Goal: Communication & Community: Answer question/provide support

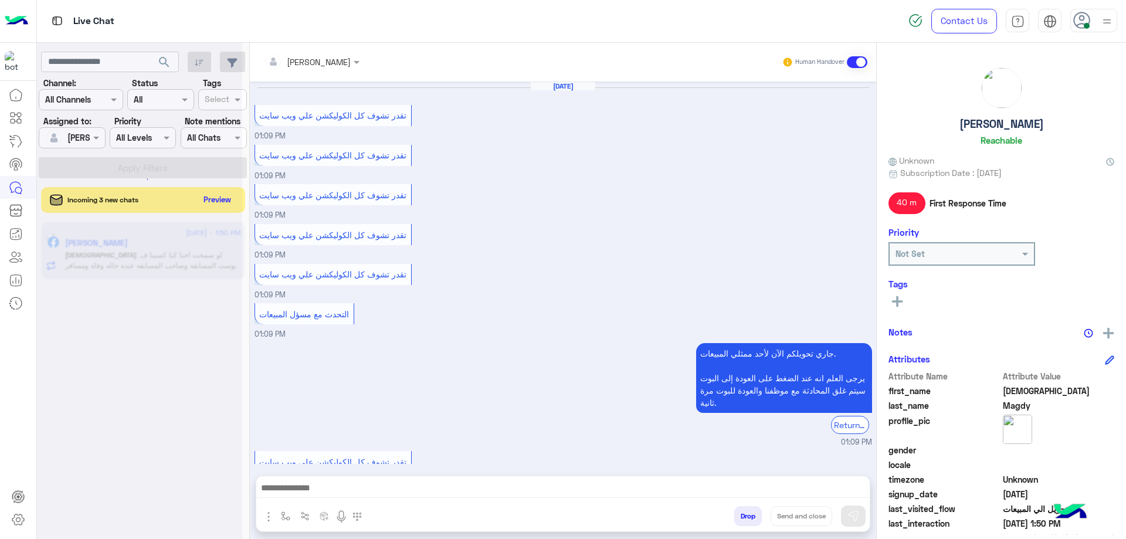
scroll to position [570, 0]
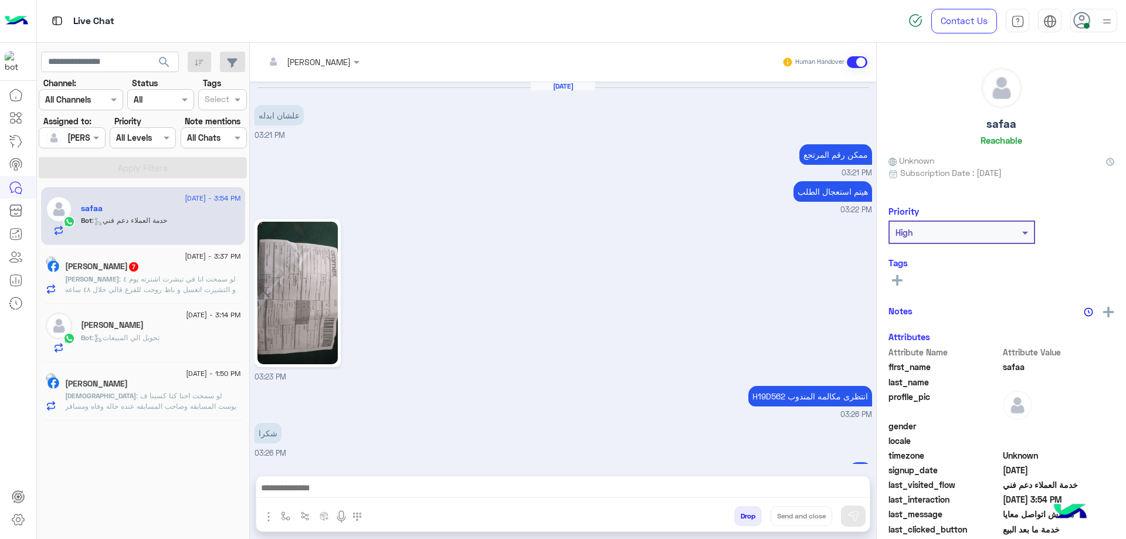
scroll to position [869, 0]
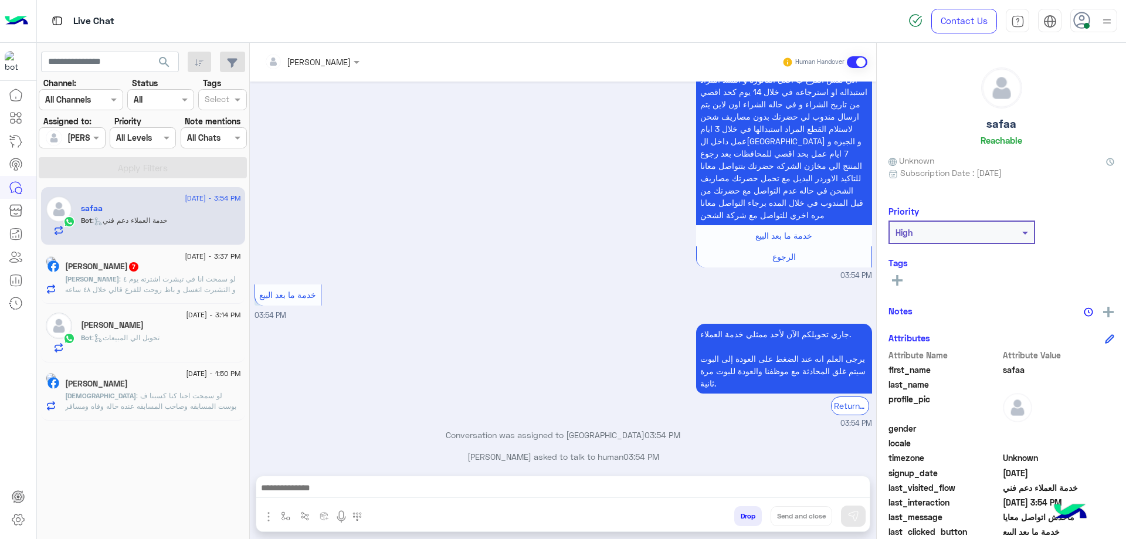
click at [188, 271] on div "[PERSON_NAME] 7" at bounding box center [153, 268] width 176 height 12
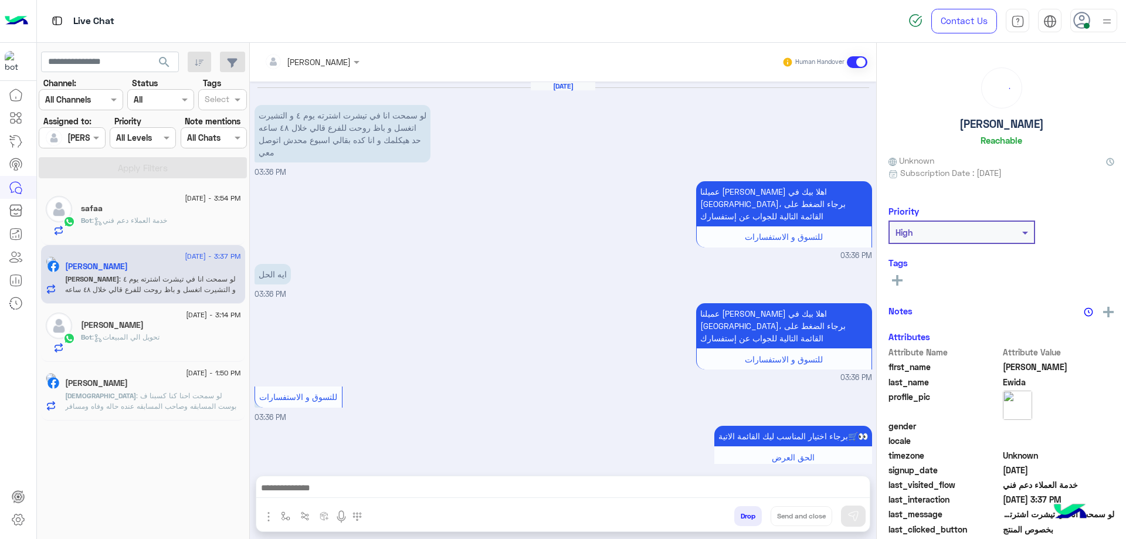
scroll to position [622, 0]
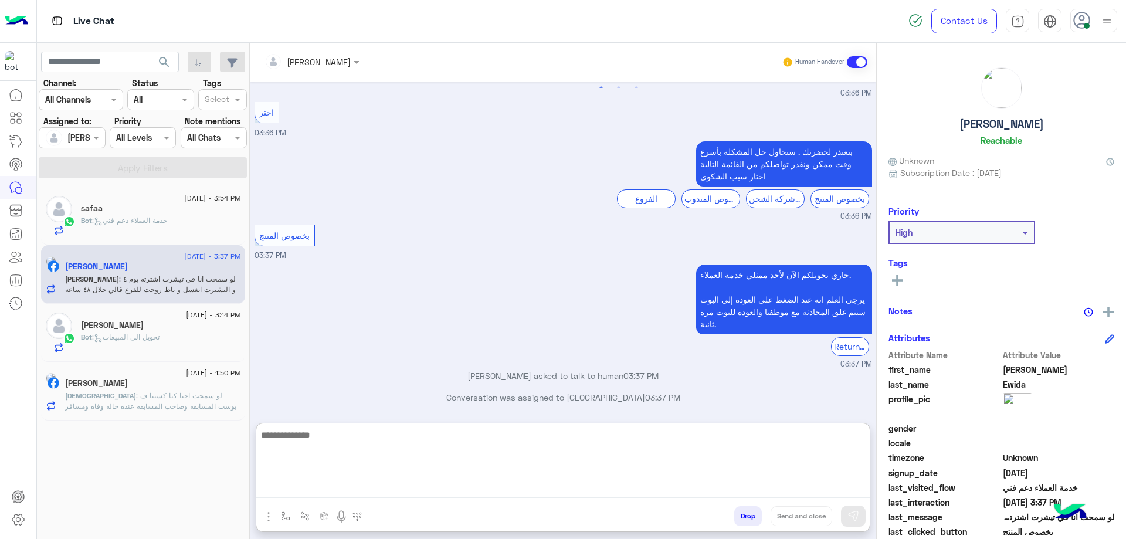
click at [388, 484] on textarea at bounding box center [563, 463] width 614 height 70
type textarea "*******"
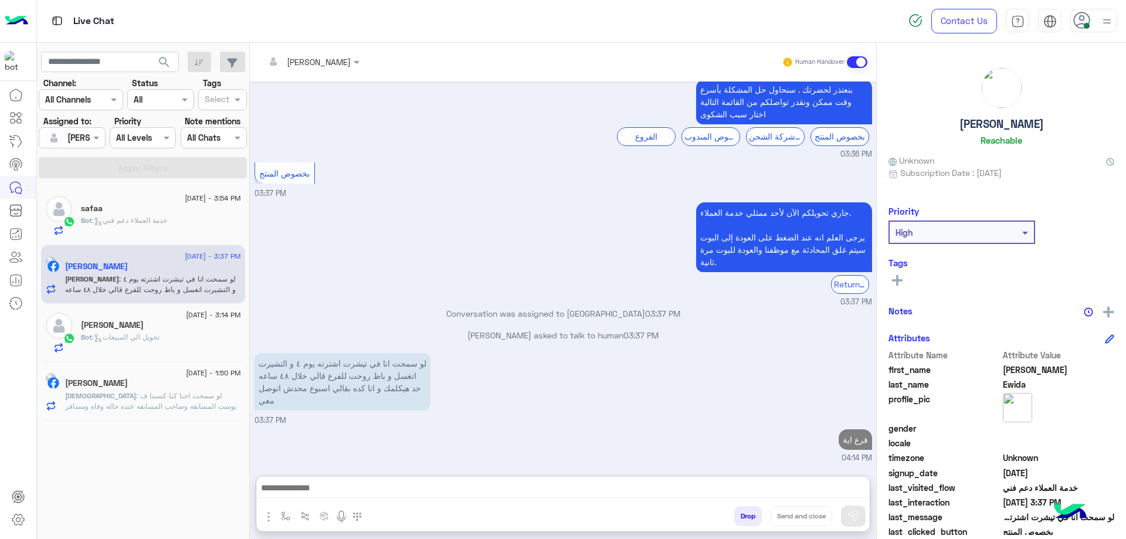
click at [112, 350] on div "Bot : تحويل الي المبيعات" at bounding box center [161, 342] width 160 height 21
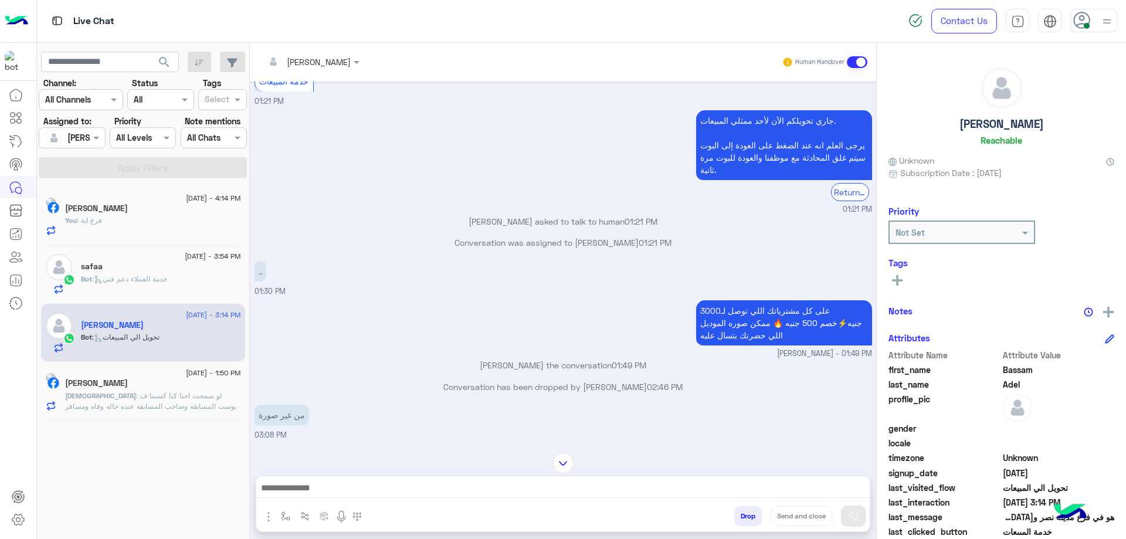
scroll to position [33, 0]
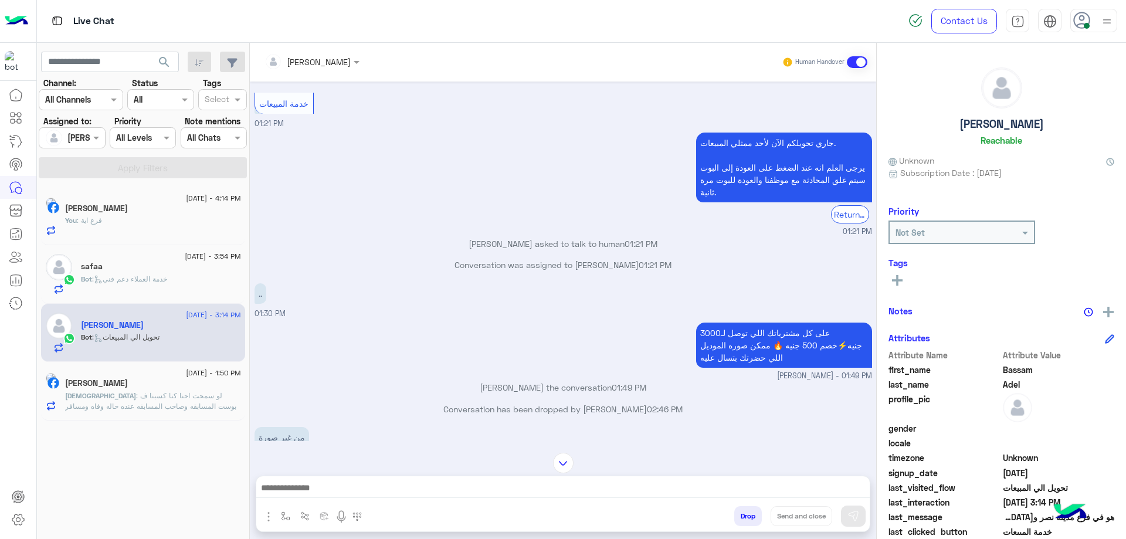
click at [746, 513] on button "Drop" at bounding box center [749, 516] width 28 height 20
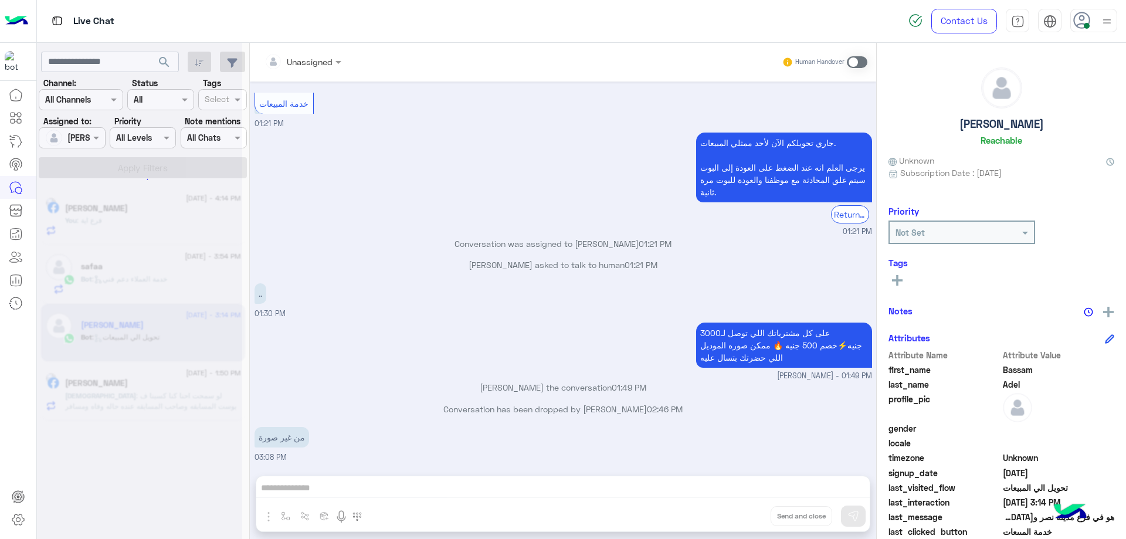
scroll to position [583, 0]
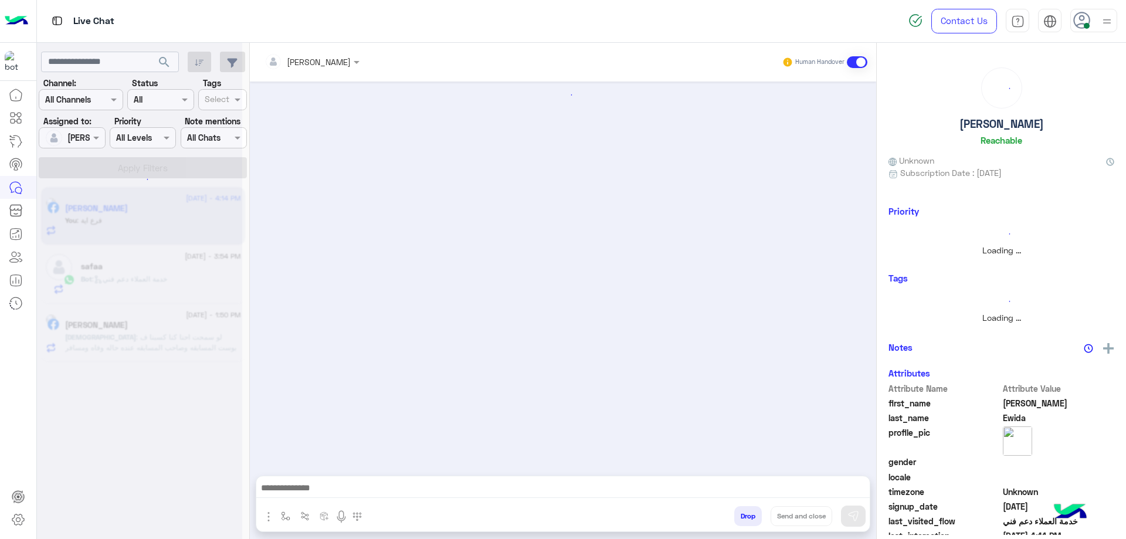
click at [178, 218] on div "You : فرع اية" at bounding box center [153, 225] width 176 height 21
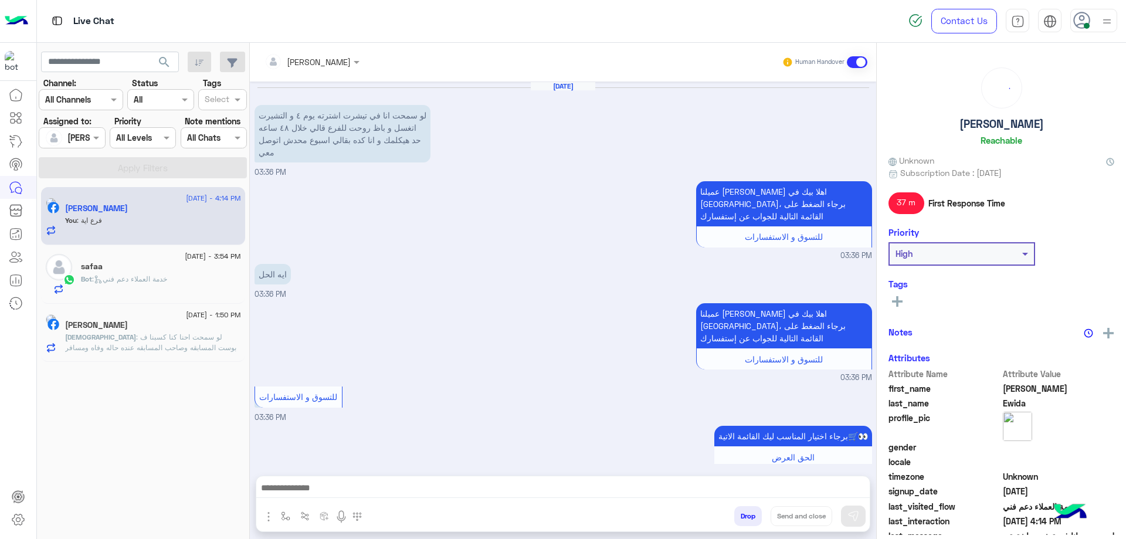
scroll to position [681, 0]
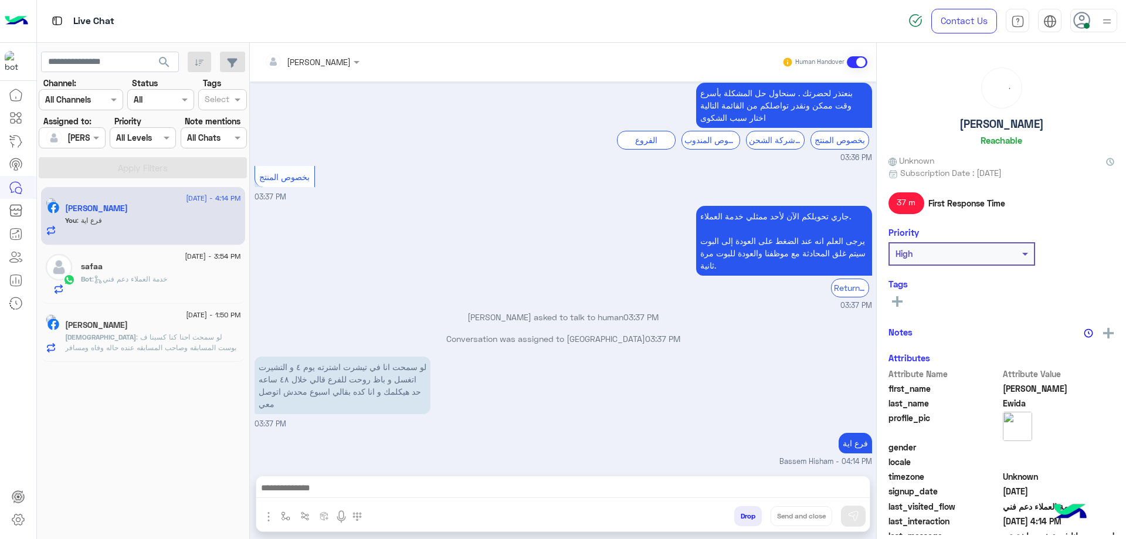
click at [185, 255] on span "[DATE] - 3:54 PM" at bounding box center [213, 256] width 56 height 11
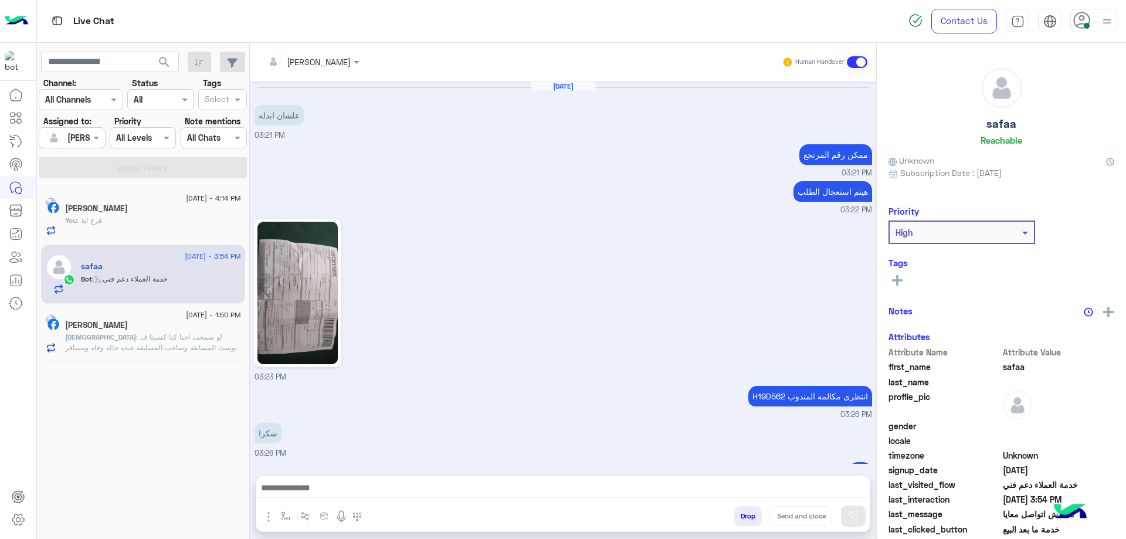
scroll to position [869, 0]
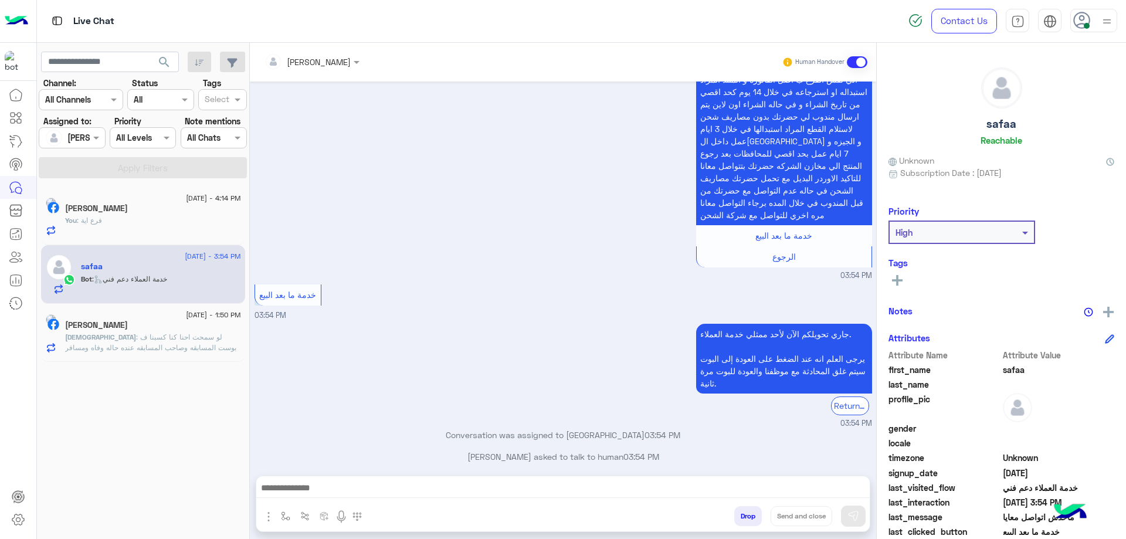
click at [412, 477] on div at bounding box center [563, 490] width 614 height 29
click at [414, 479] on div at bounding box center [563, 490] width 614 height 29
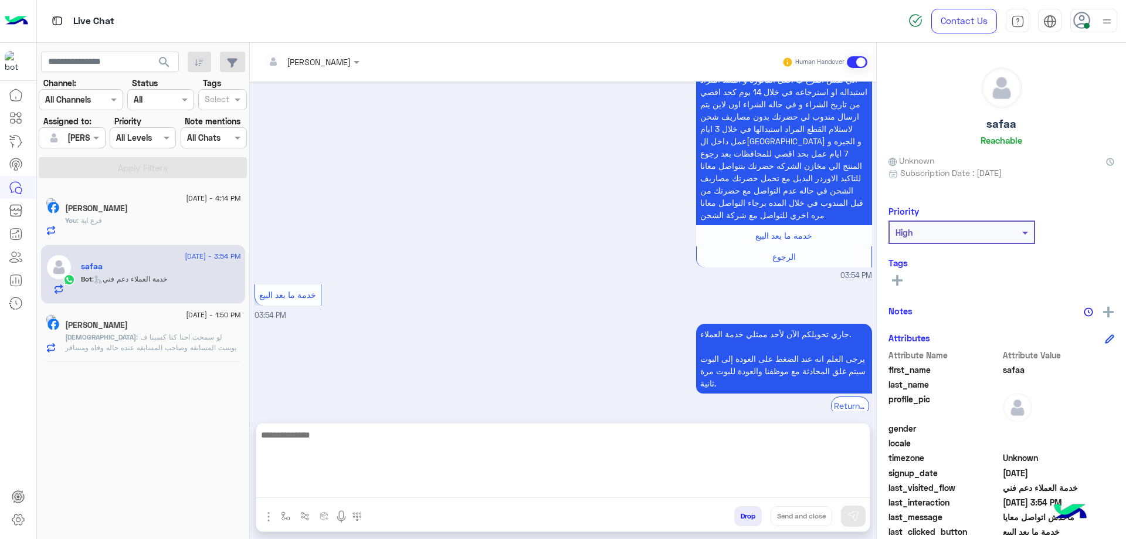
click at [423, 490] on textarea at bounding box center [563, 463] width 614 height 70
type textarea "**********"
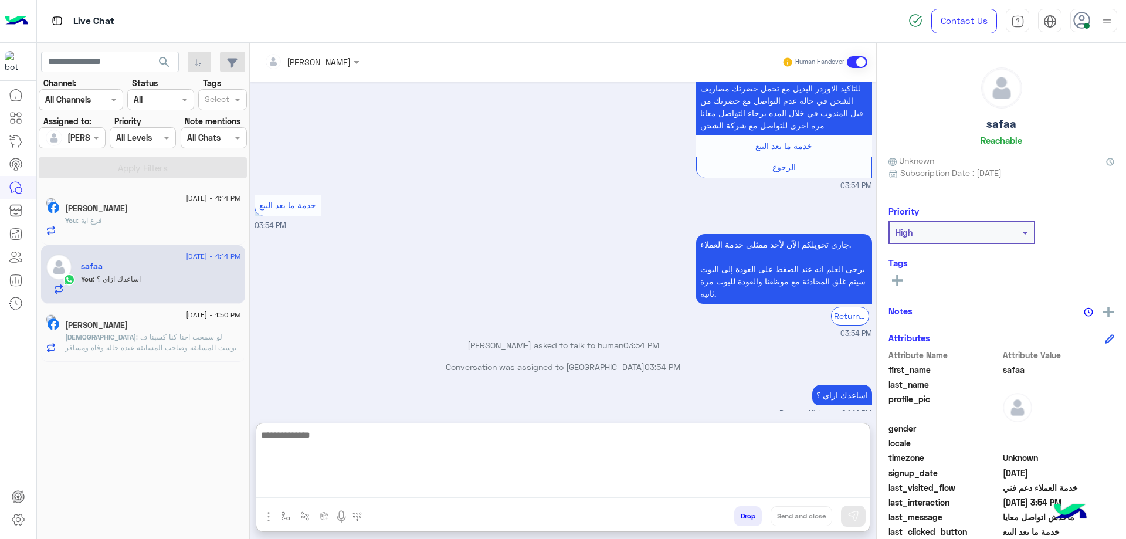
scroll to position [980, 0]
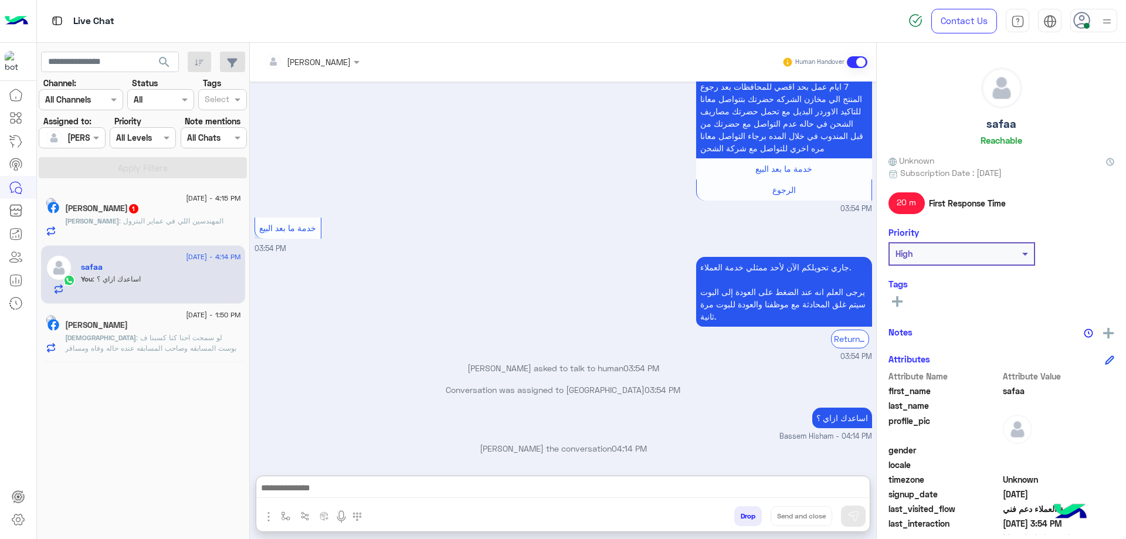
click at [110, 213] on h5 "[PERSON_NAME] 1" at bounding box center [102, 209] width 75 height 10
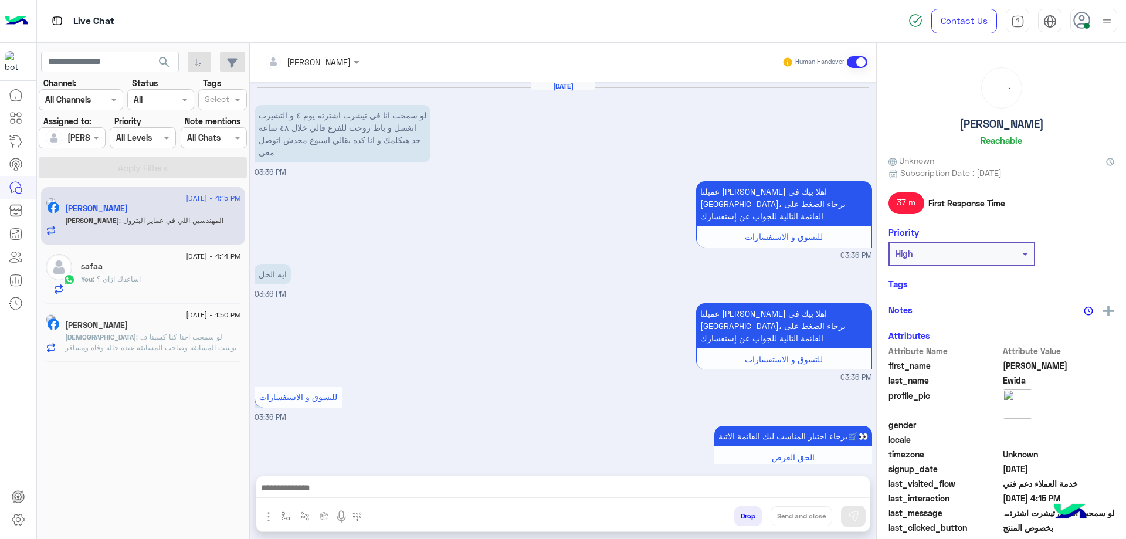
scroll to position [720, 0]
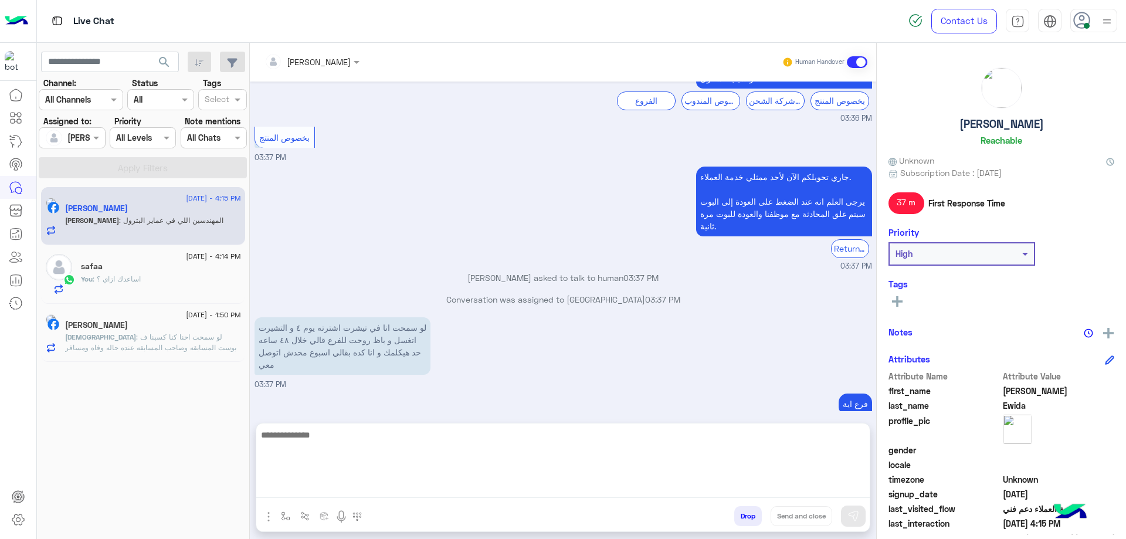
click at [448, 494] on textarea at bounding box center [563, 463] width 614 height 70
paste textarea "**********"
type textarea "**********"
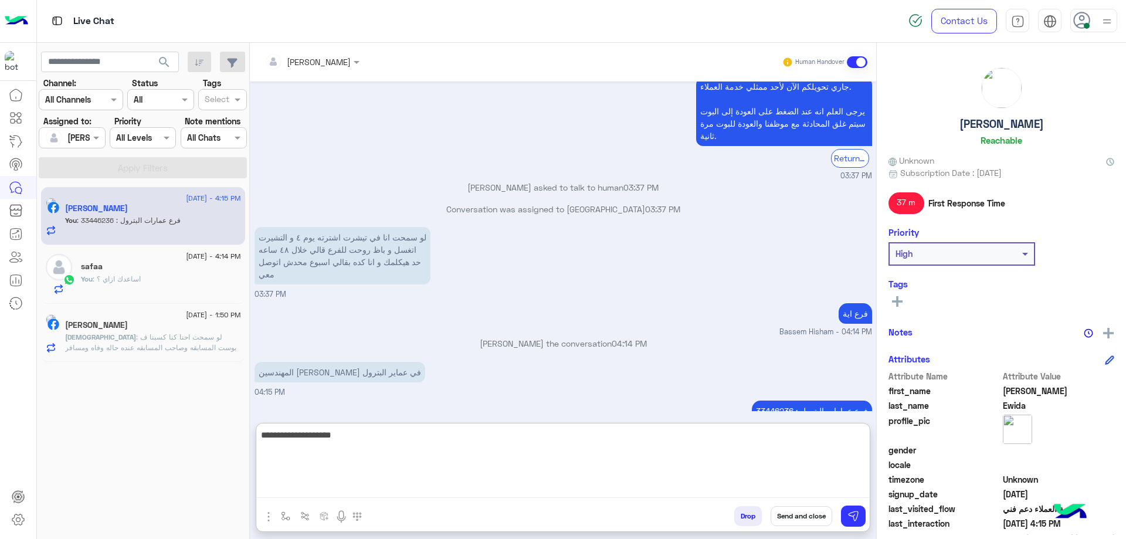
type textarea "**********"
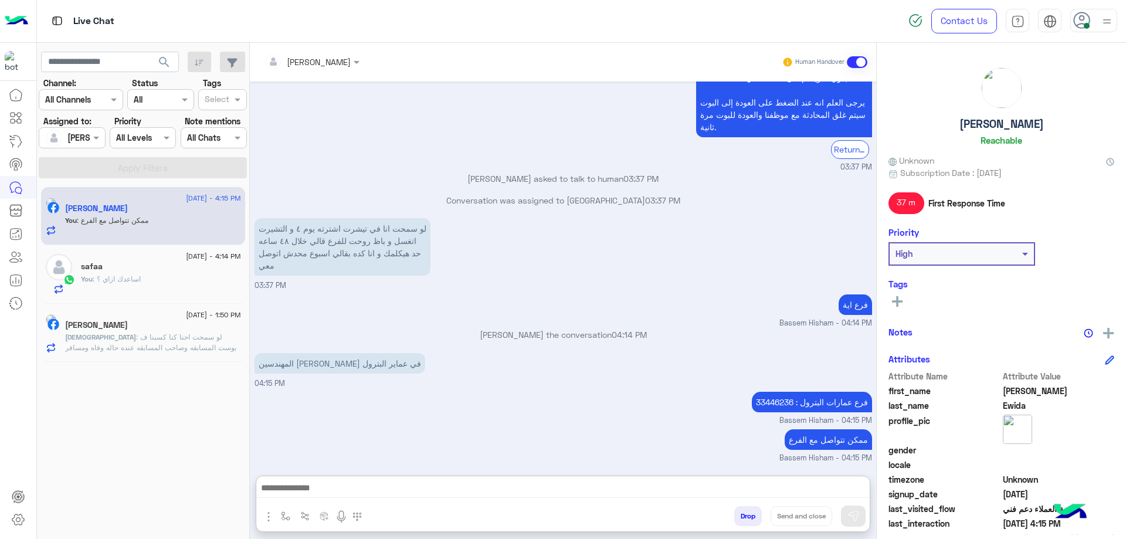
click at [1003, 124] on h5 "[PERSON_NAME]" at bounding box center [1002, 123] width 84 height 13
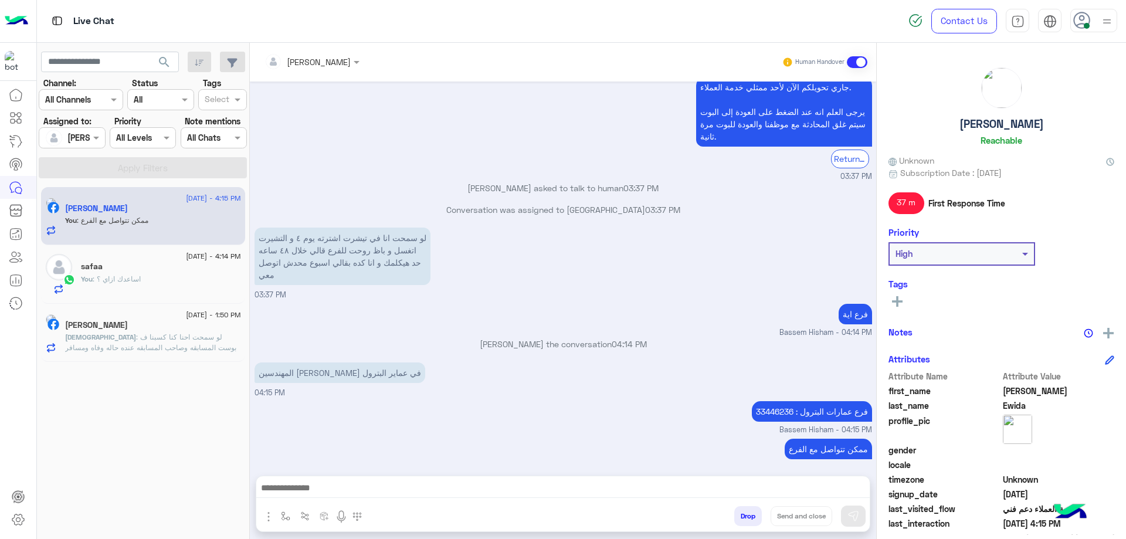
click at [1003, 124] on h5 "[PERSON_NAME]" at bounding box center [1002, 123] width 84 height 13
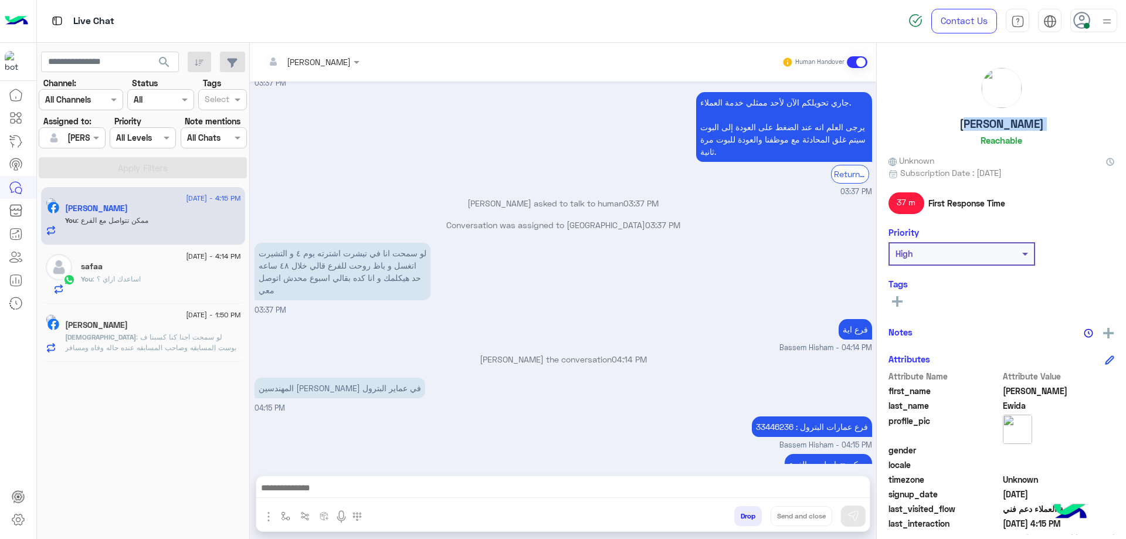
click at [1003, 124] on h5 "[PERSON_NAME]" at bounding box center [1002, 123] width 84 height 13
copy h5 "[PERSON_NAME]"
click at [742, 520] on button "Drop" at bounding box center [749, 516] width 28 height 20
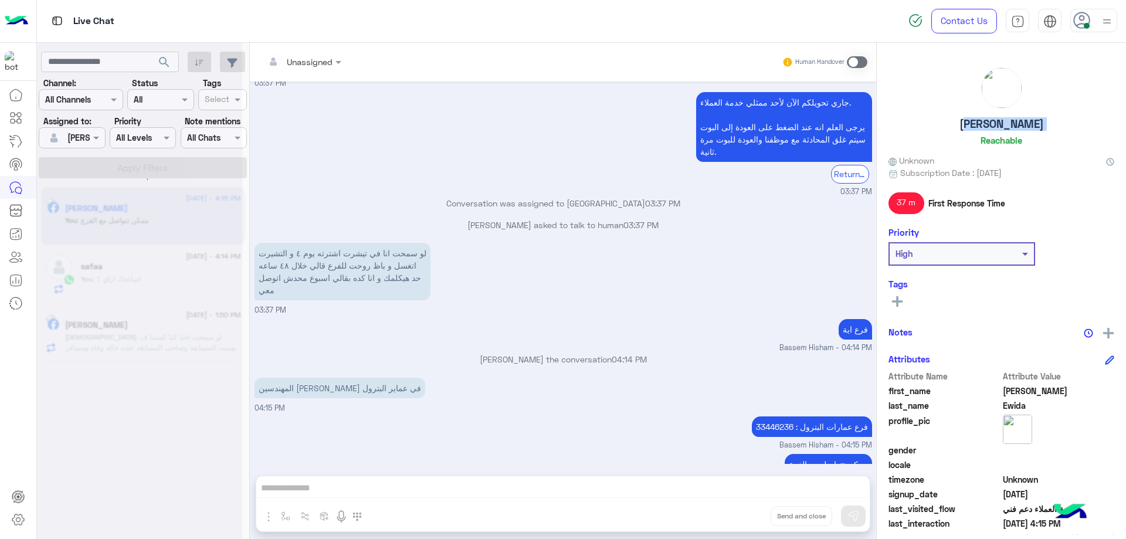
scroll to position [817, 0]
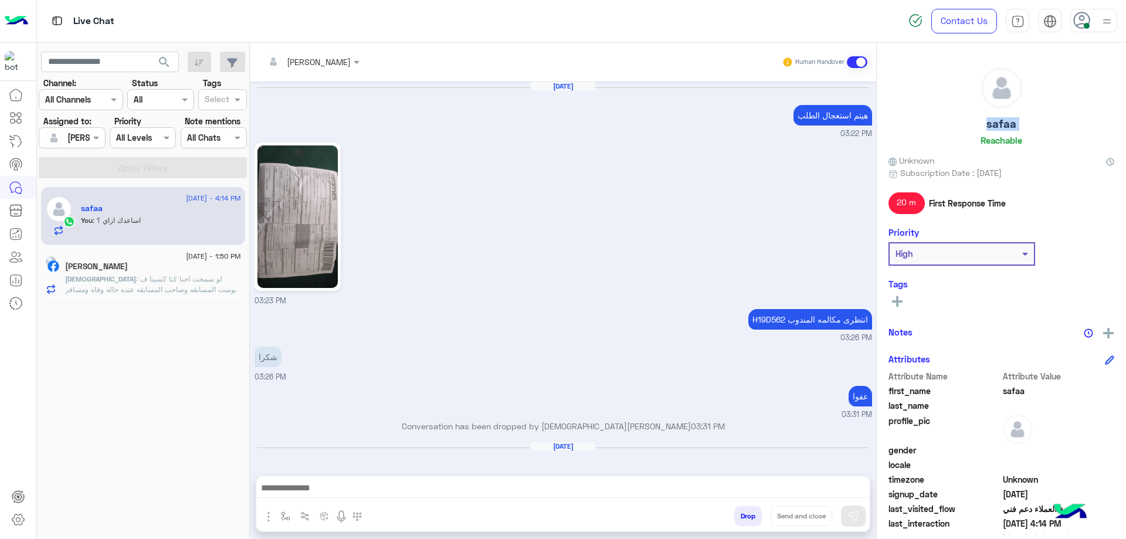
scroll to position [851, 0]
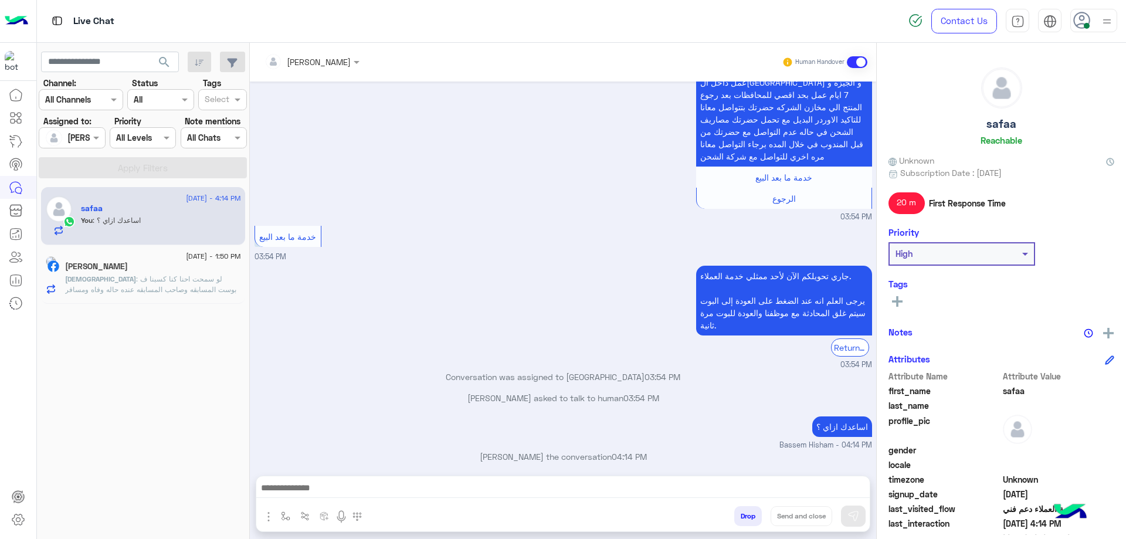
click at [188, 292] on span ": لو سمحت احنا كنا كسبنا ف بوست المسابقه وصاحب المسابقه عنده حاله وفاه ومسافر و…" at bounding box center [150, 295] width 171 height 40
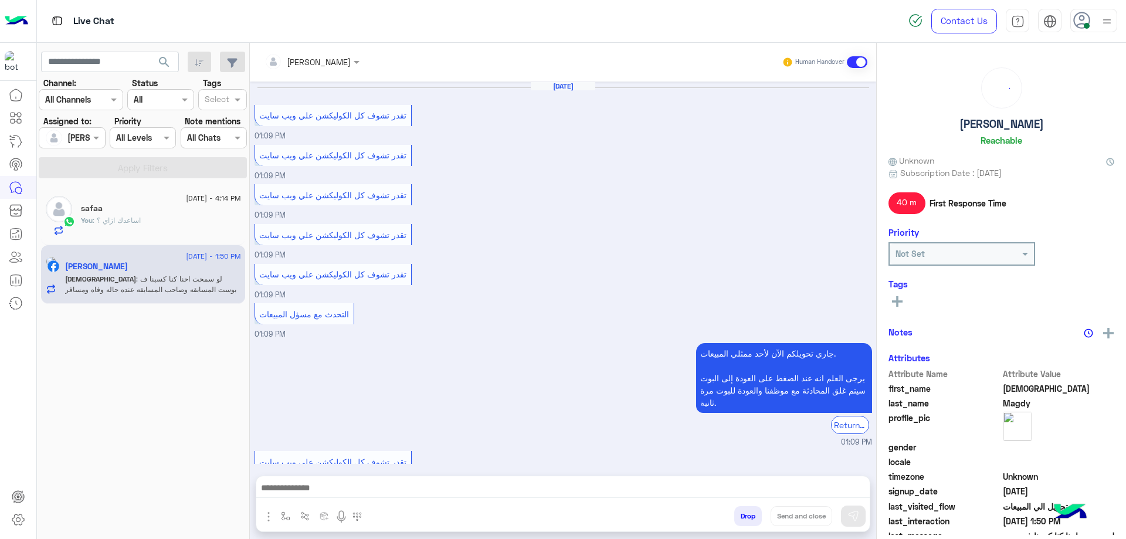
scroll to position [570, 0]
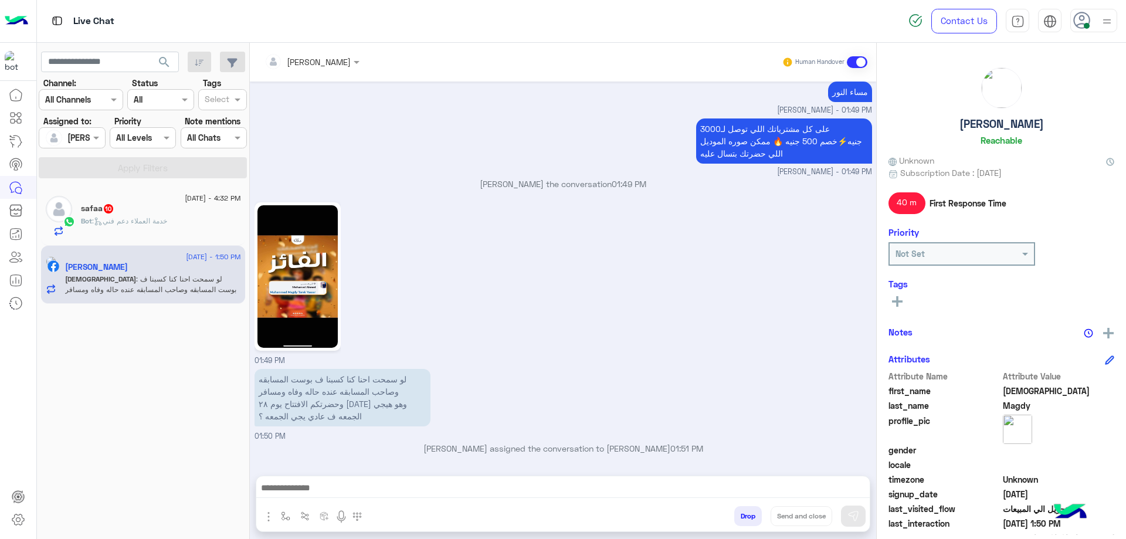
click at [176, 225] on div "Bot : خدمة العملاء دعم فني" at bounding box center [161, 226] width 160 height 21
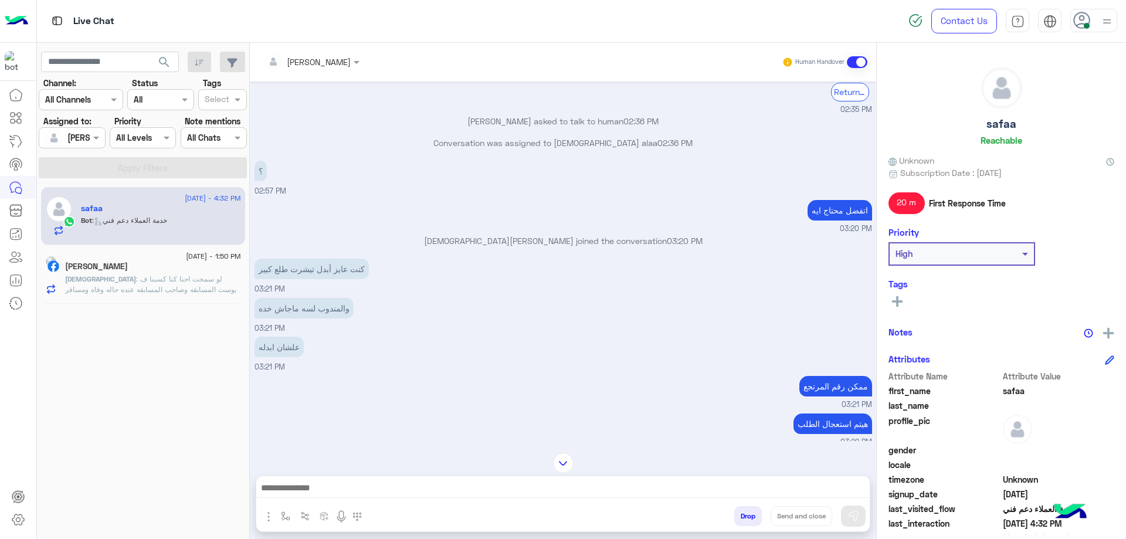
scroll to position [1532, 0]
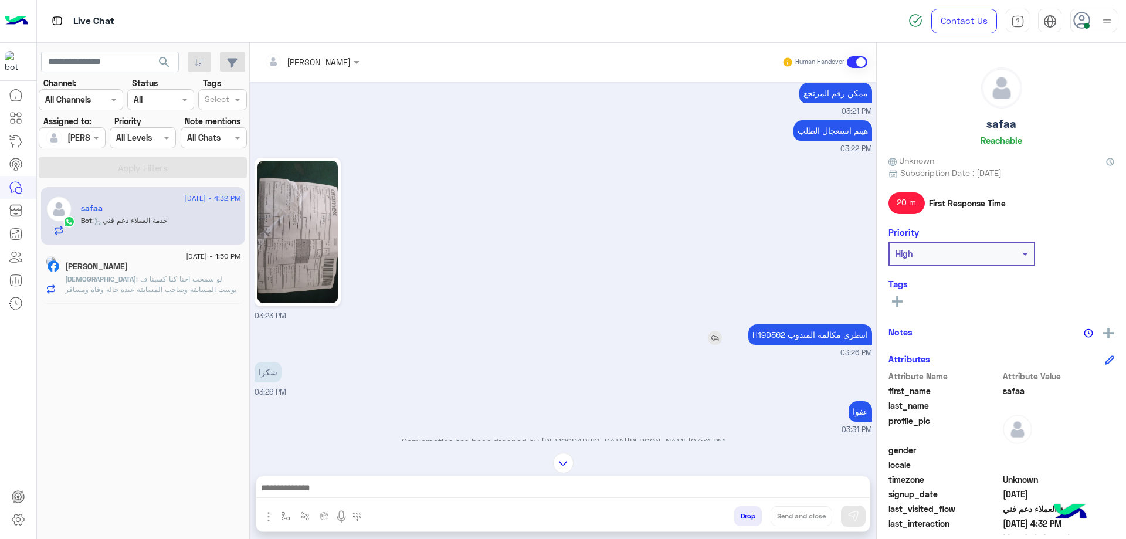
click at [772, 326] on p "H19D562 انتظرى مكالمه المندوب" at bounding box center [811, 334] width 124 height 21
click at [771, 326] on p "H19D562 انتظرى مكالمه المندوب" at bounding box center [811, 334] width 124 height 21
copy p "H19D562"
click at [368, 479] on div at bounding box center [563, 490] width 614 height 29
click at [327, 477] on div at bounding box center [563, 490] width 614 height 29
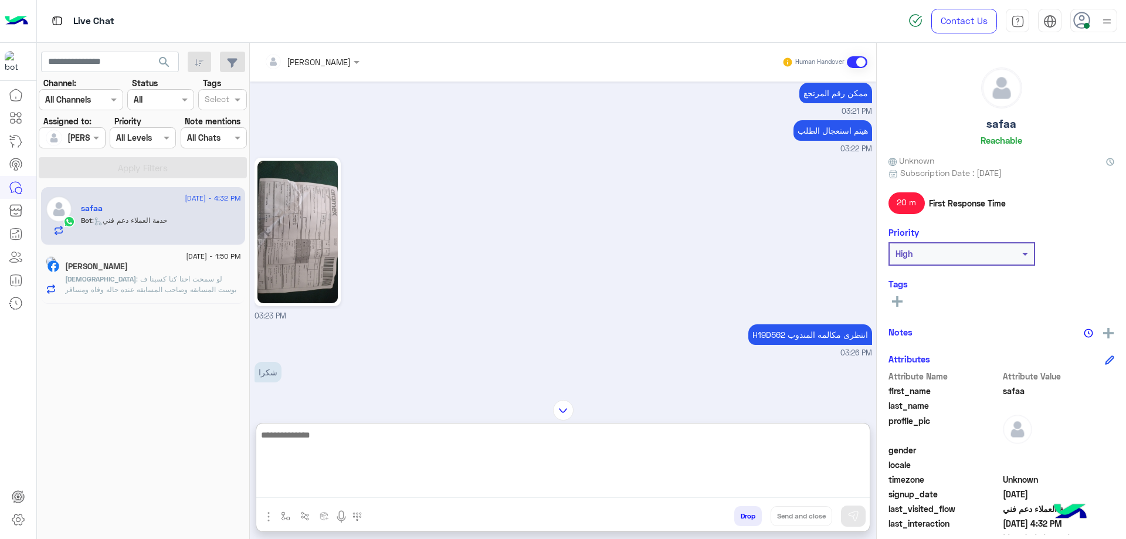
click at [326, 482] on textarea at bounding box center [563, 463] width 614 height 70
type textarea "**********"
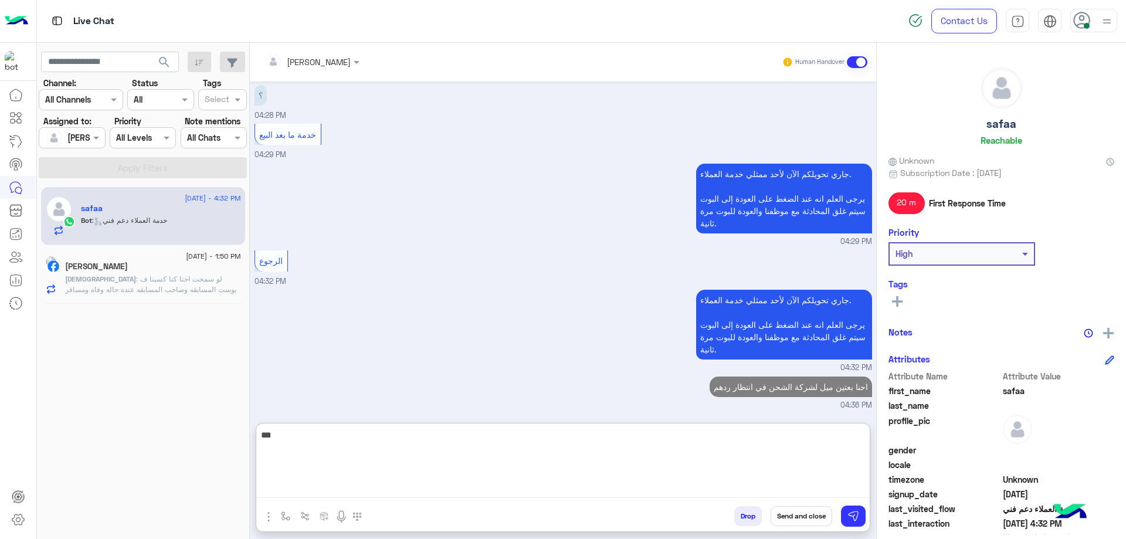
scroll to position [3070, 0]
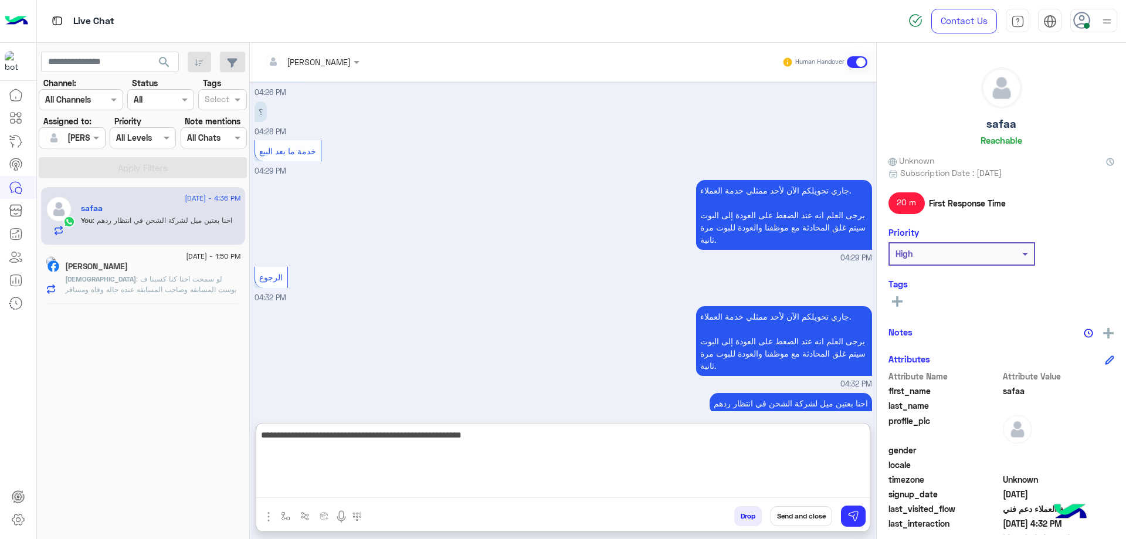
type textarea "**********"
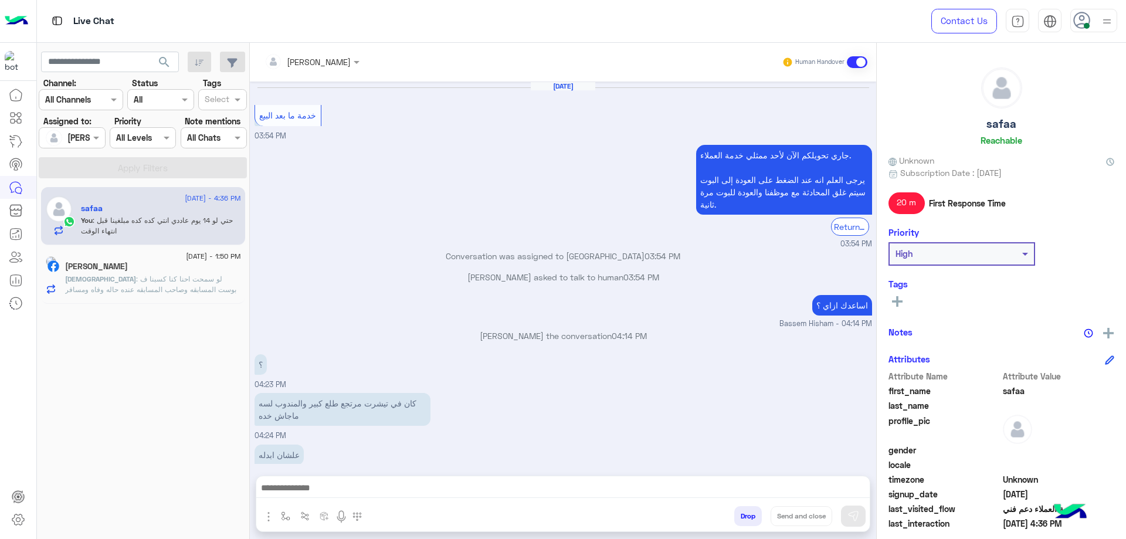
scroll to position [565, 0]
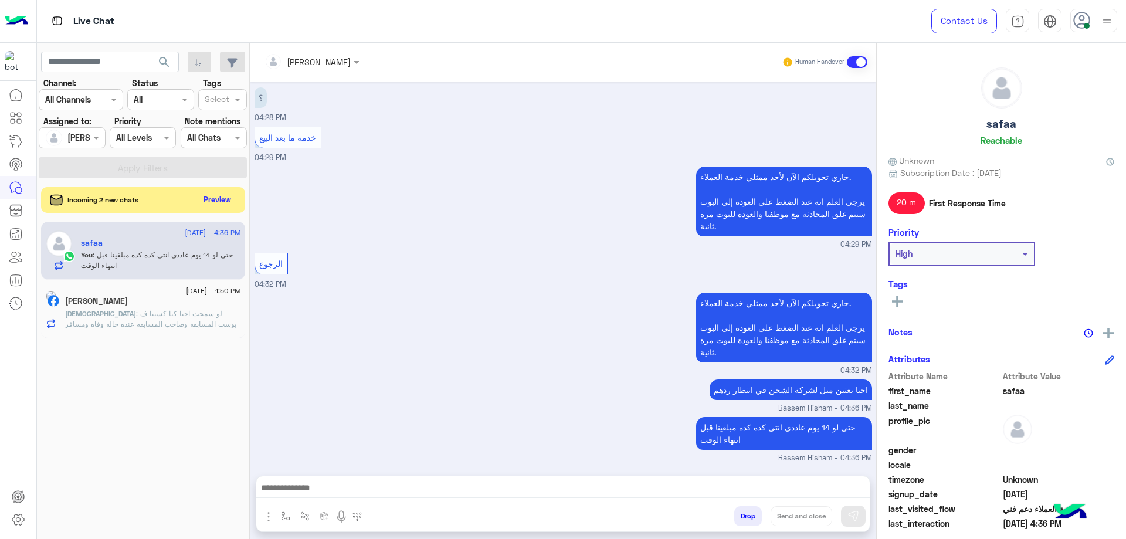
click at [996, 123] on h5 "safaa" at bounding box center [1002, 123] width 30 height 13
copy h5 "safaa"
click at [749, 520] on button "Drop" at bounding box center [749, 516] width 28 height 20
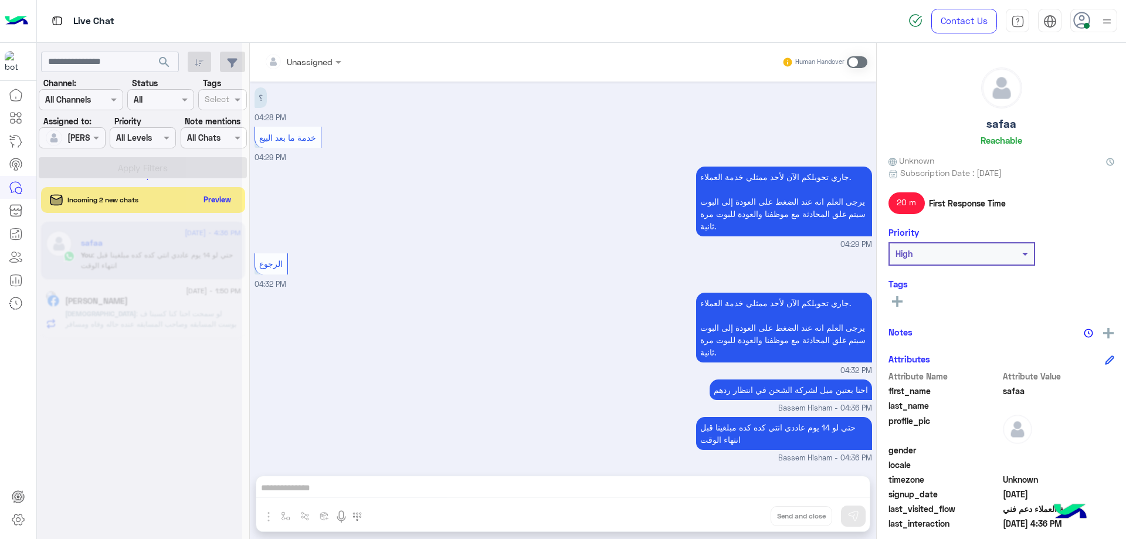
scroll to position [586, 0]
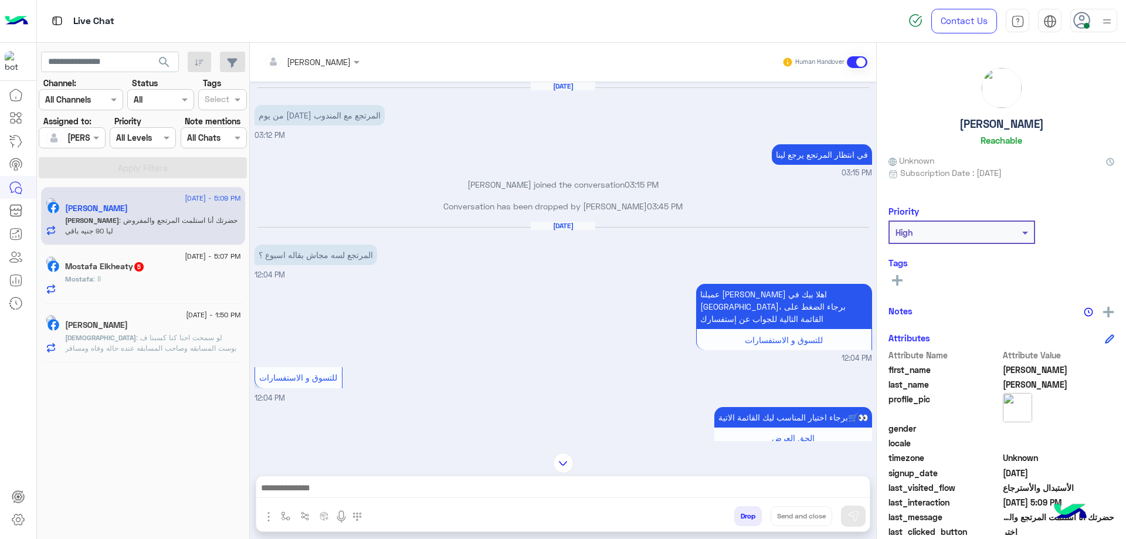
scroll to position [1372, 0]
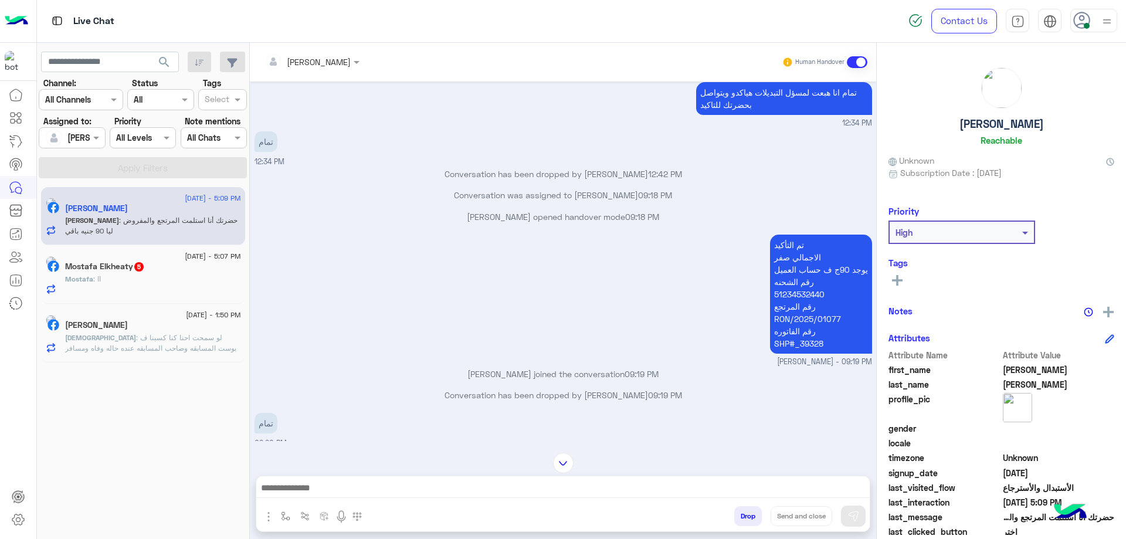
click at [803, 295] on p "تم التأكيد الاجمالي صفر يوجد 90ج ف حساب العميل رقم الشحنه 51234532440 رقم المرت…" at bounding box center [821, 294] width 102 height 119
copy p "51234532440"
click at [794, 338] on p "تم التأكيد الاجمالي صفر يوجد 90ج ف حساب العميل رقم الشحنه 51234532440 رقم المرت…" at bounding box center [821, 294] width 102 height 119
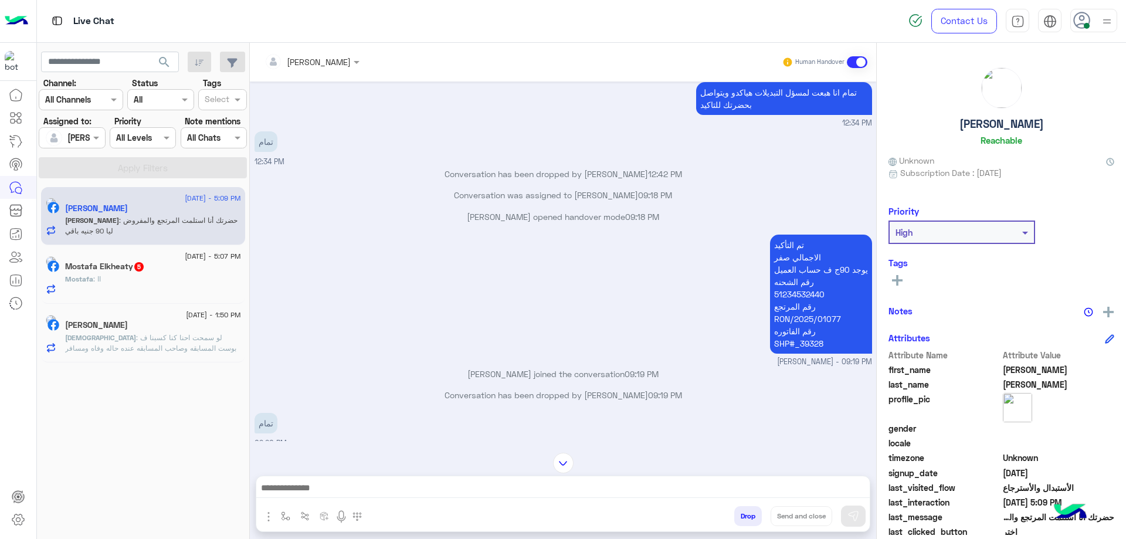
click at [794, 338] on p "تم التأكيد الاجمالي صفر يوجد 90ج ف حساب العميل رقم الشحنه 51234532440 رقم المرت…" at bounding box center [821, 294] width 102 height 119
copy app-message "SHP#_39328"
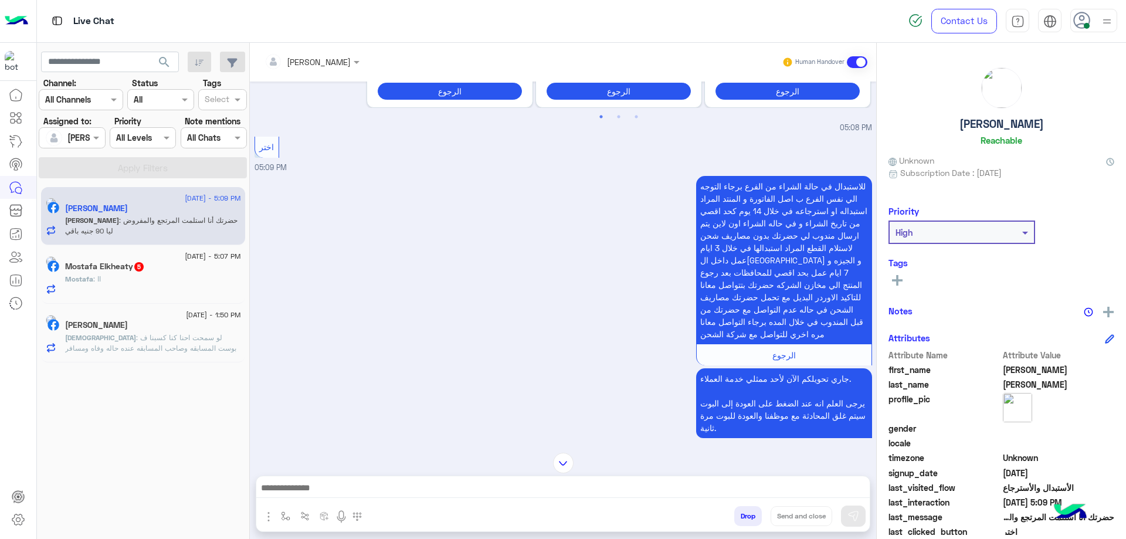
scroll to position [2331, 0]
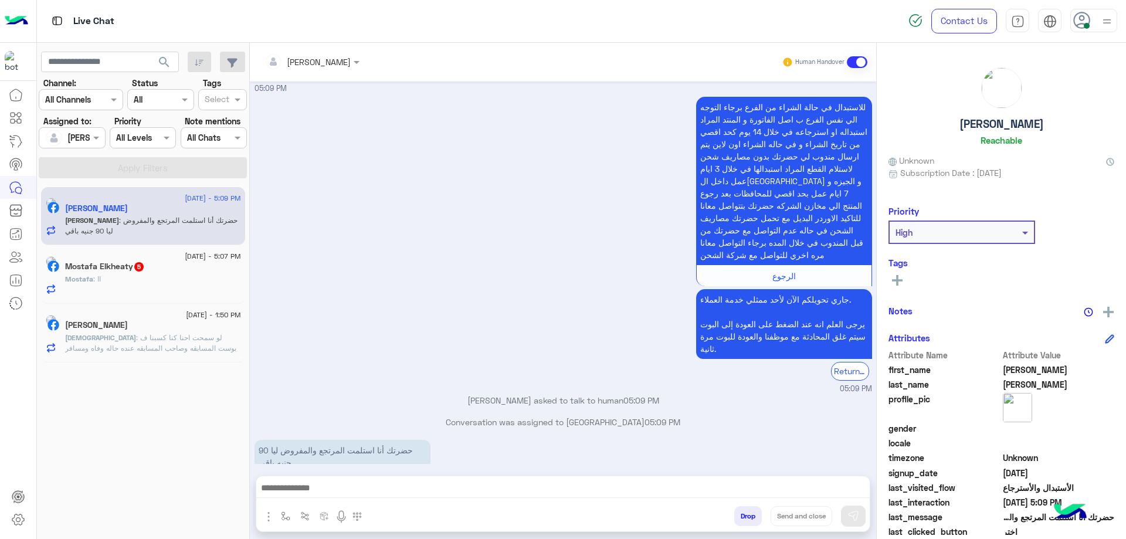
click at [361, 478] on div at bounding box center [563, 490] width 614 height 29
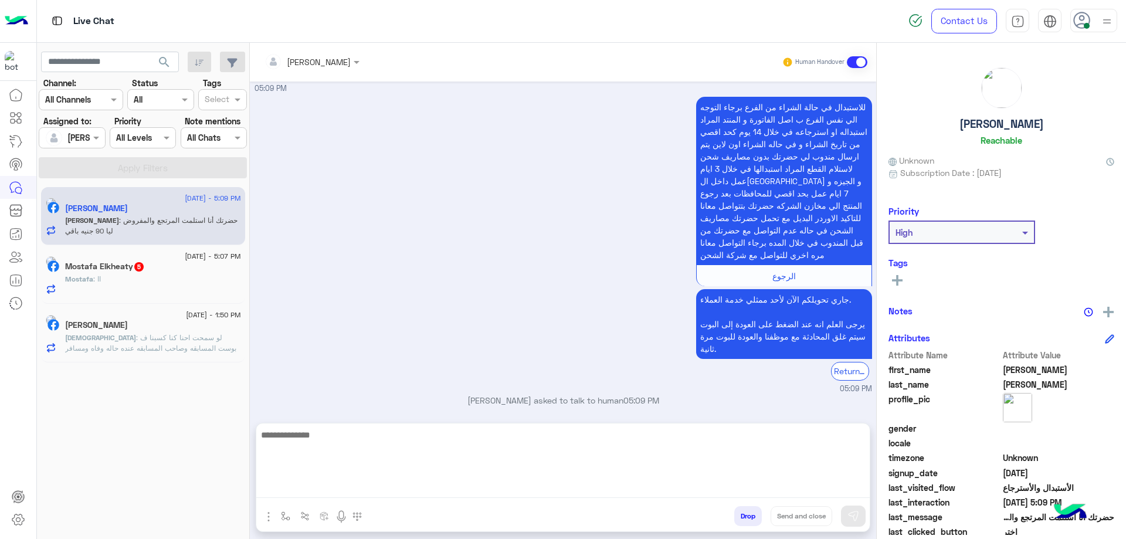
click at [335, 488] on textarea at bounding box center [563, 463] width 614 height 70
type textarea "**********"
drag, startPoint x: 334, startPoint y: 487, endPoint x: 357, endPoint y: 465, distance: 31.9
click at [357, 465] on textarea "**********" at bounding box center [563, 463] width 614 height 70
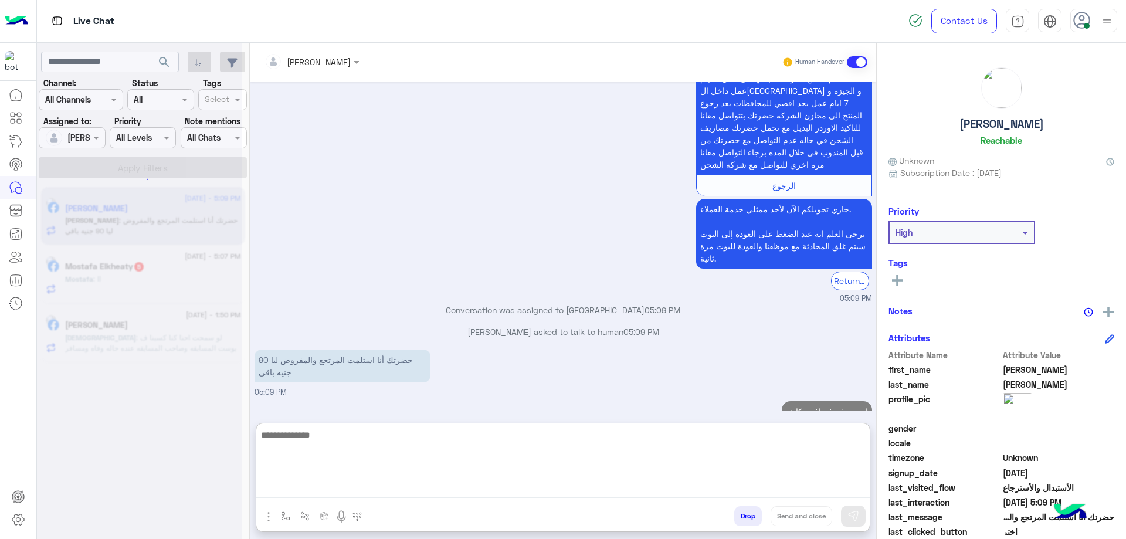
scroll to position [2442, 0]
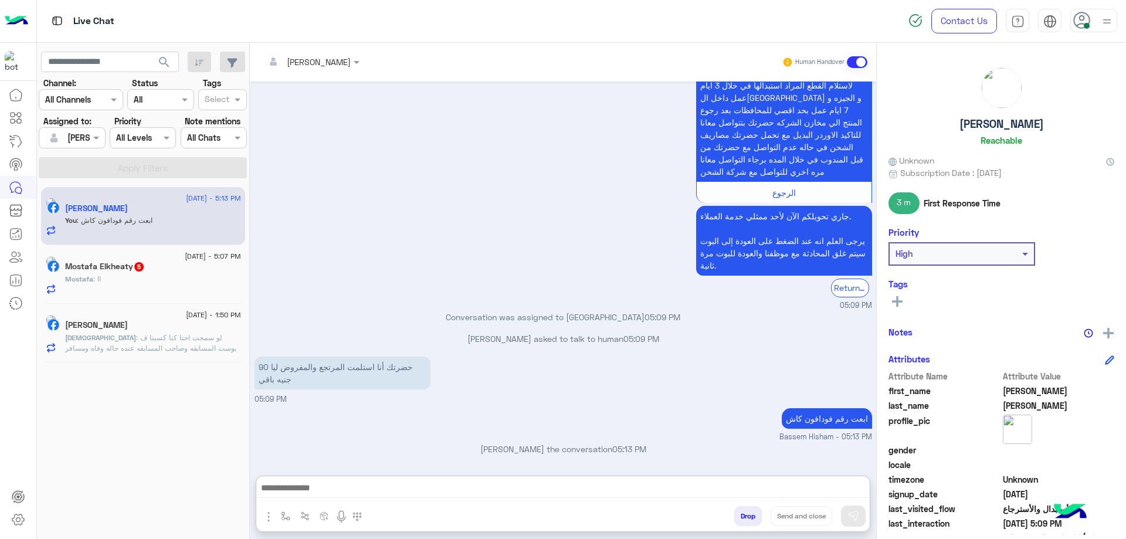
click at [191, 280] on div "Mostafa : اا" at bounding box center [153, 284] width 176 height 21
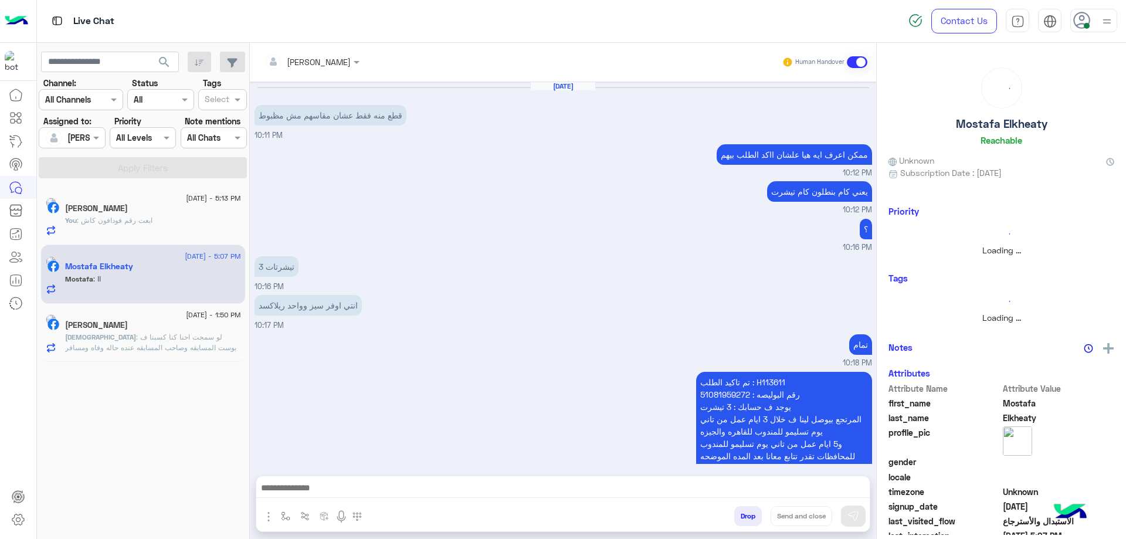
scroll to position [1062, 0]
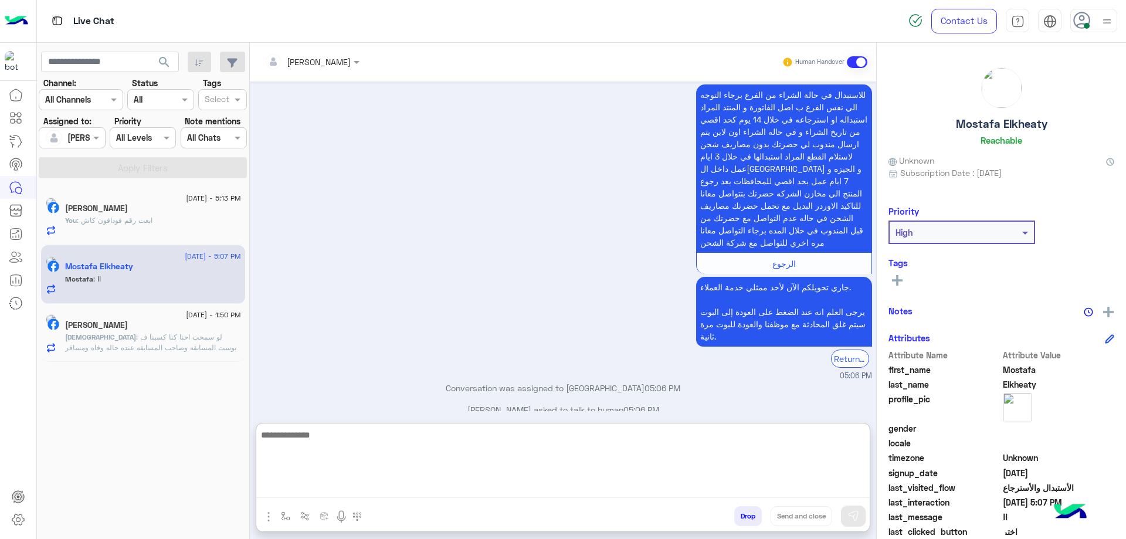
click at [342, 484] on textarea at bounding box center [563, 463] width 614 height 70
type textarea "****"
type textarea "**********"
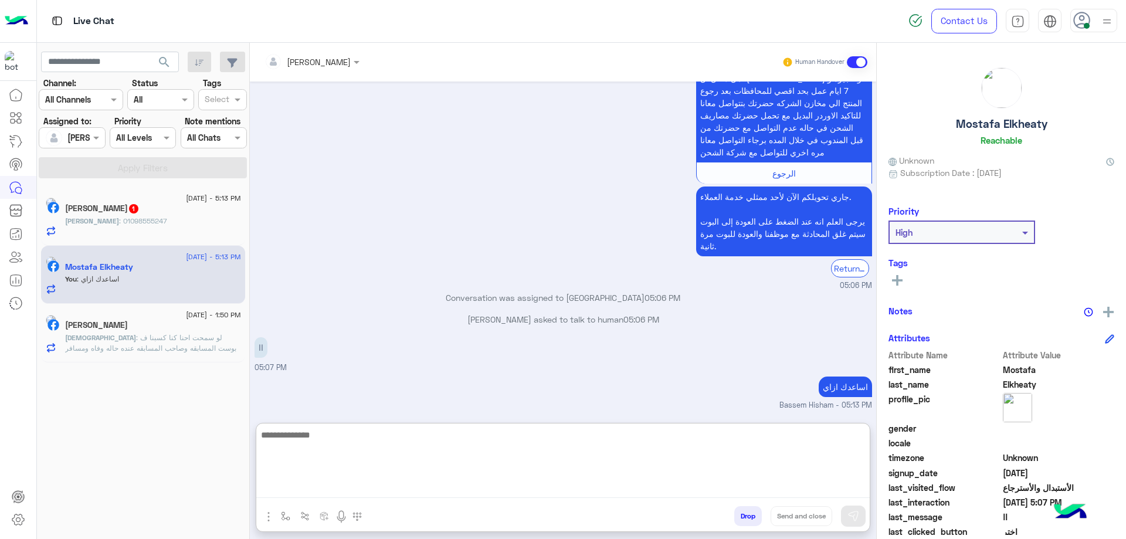
scroll to position [1173, 0]
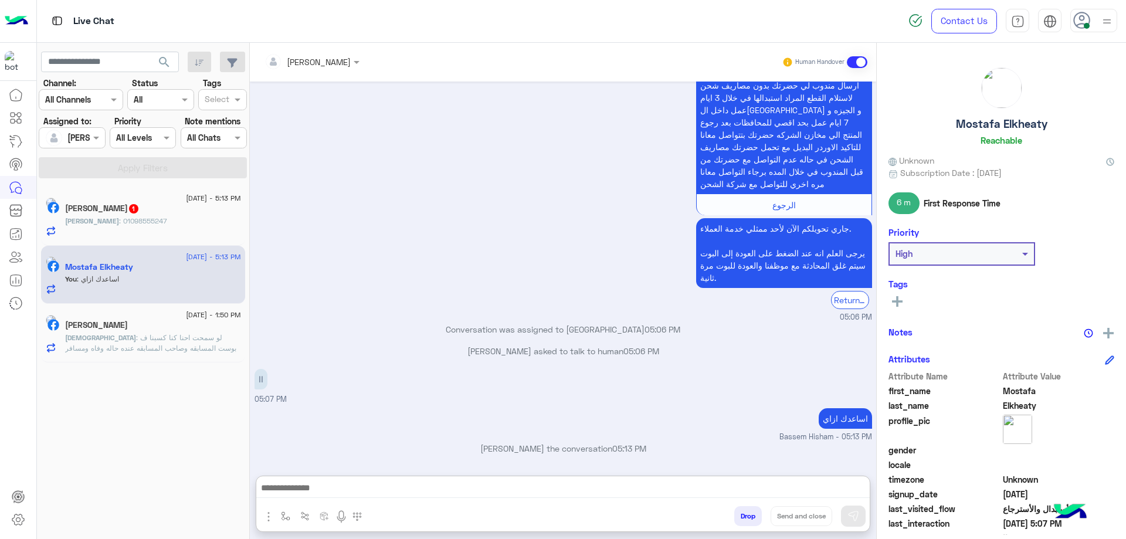
click at [101, 225] on p "Mohamed : 01098555247" at bounding box center [116, 221] width 102 height 11
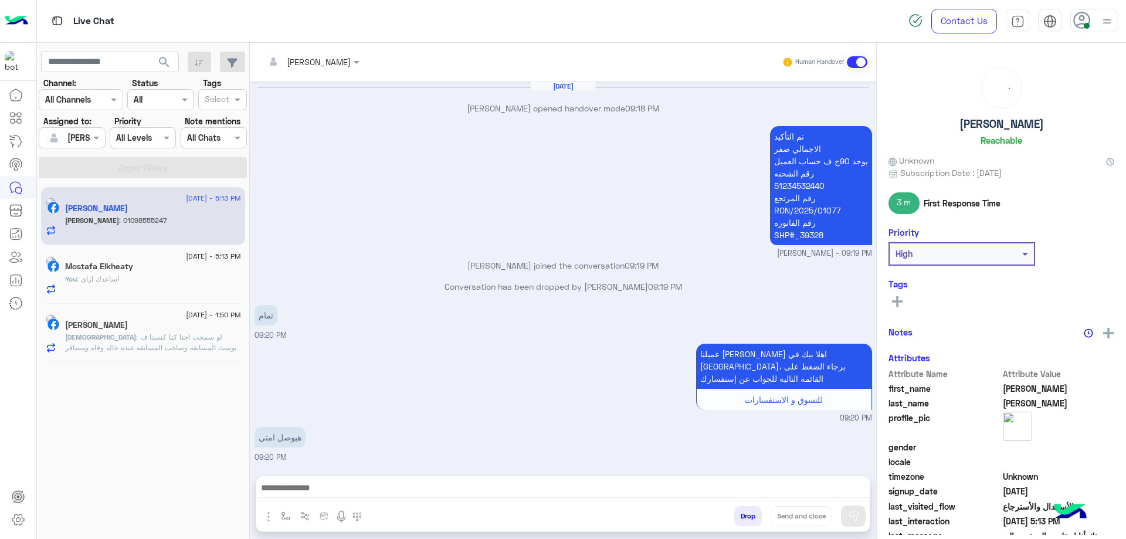
scroll to position [949, 0]
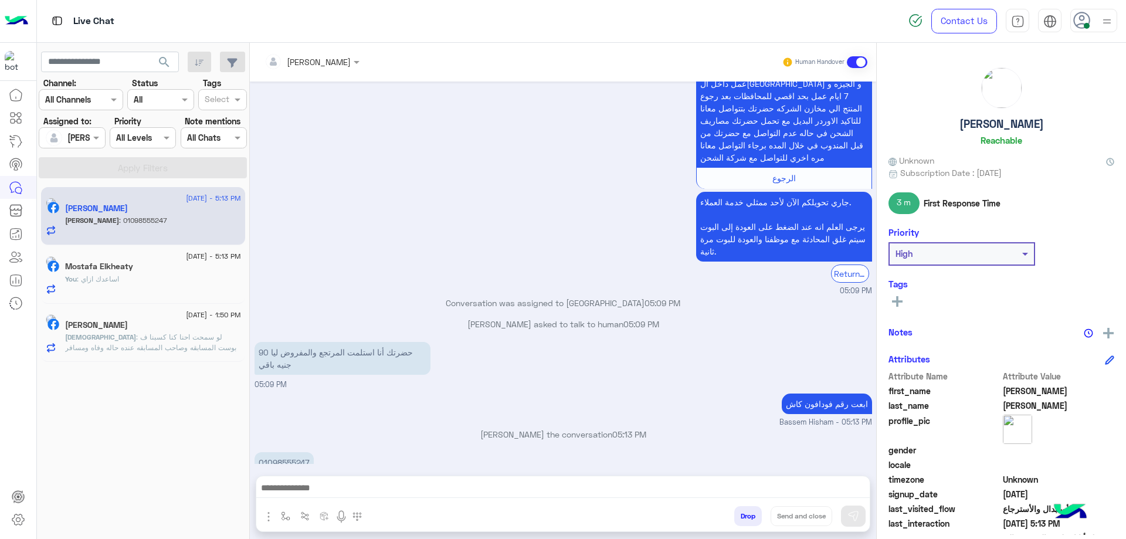
click at [293, 452] on p "01098555247" at bounding box center [284, 462] width 59 height 21
copy p "01098555247"
drag, startPoint x: 499, startPoint y: 474, endPoint x: 498, endPoint y: 483, distance: 9.4
click at [499, 474] on div "Bassem Hisham Human Handover Aug 22, 2025 Amr Abdelazez opened handover mode 09…" at bounding box center [563, 293] width 627 height 501
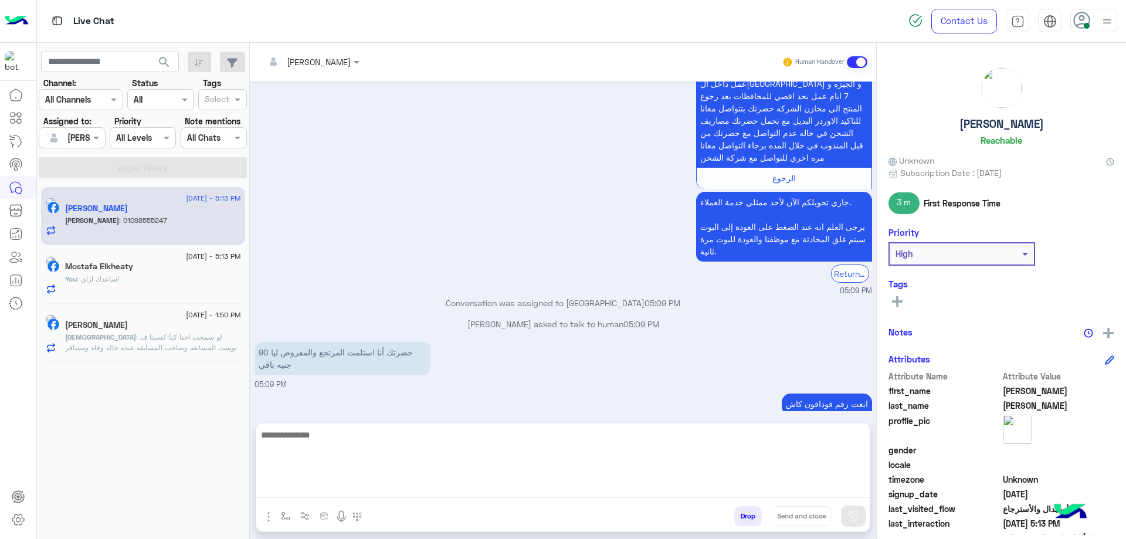
click at [498, 485] on textarea at bounding box center [563, 463] width 614 height 70
paste textarea "**********"
type textarea "**********"
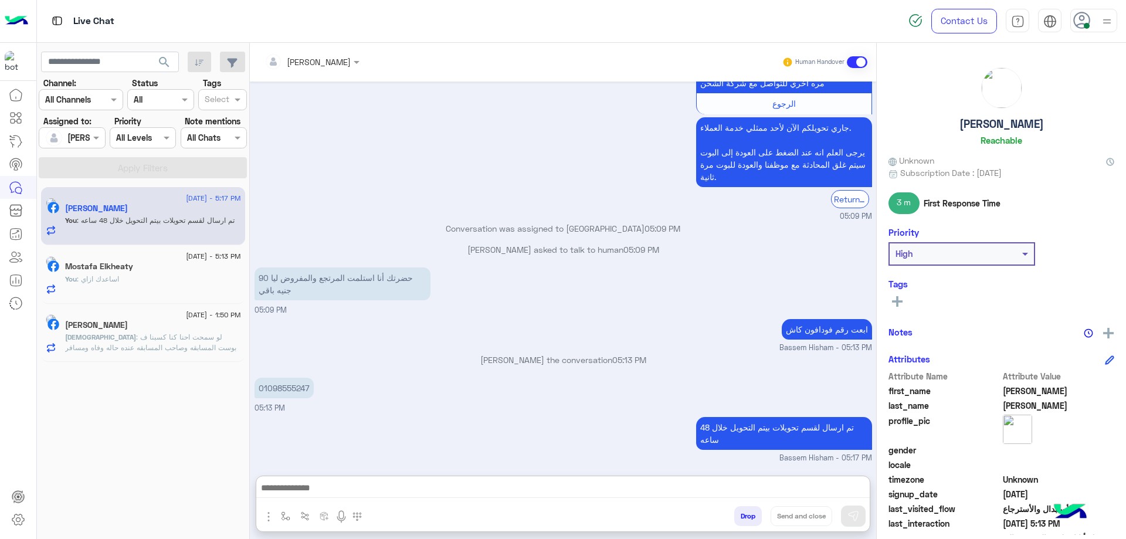
click at [753, 519] on button "Drop" at bounding box center [749, 516] width 28 height 20
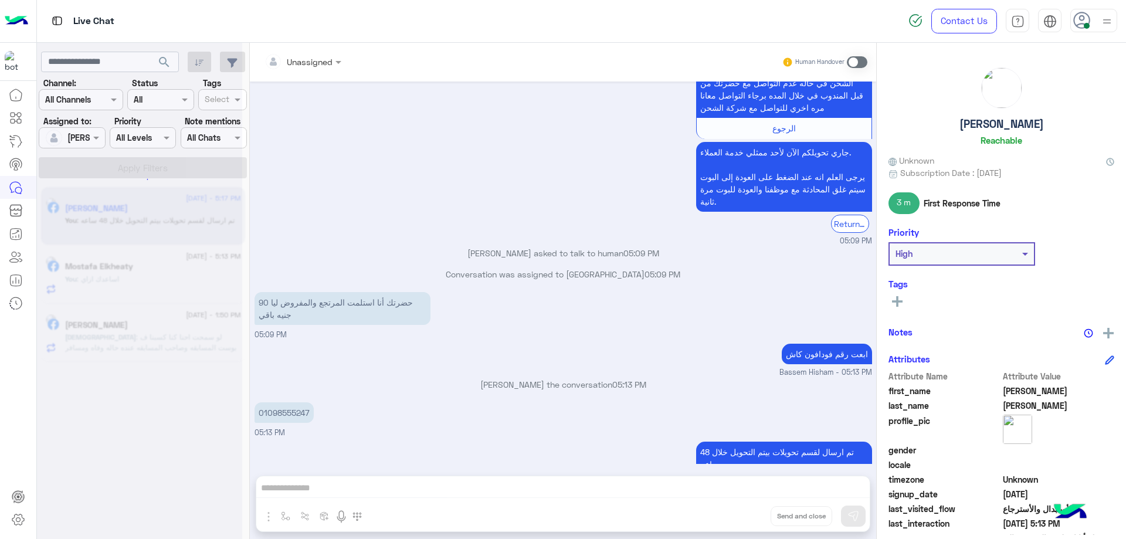
scroll to position [1020, 0]
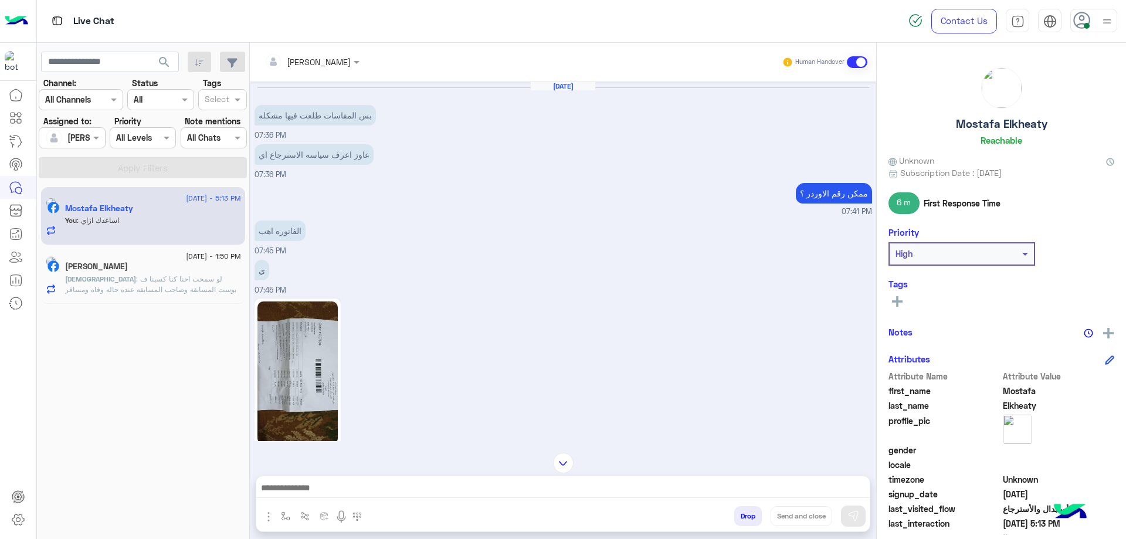
scroll to position [1071, 0]
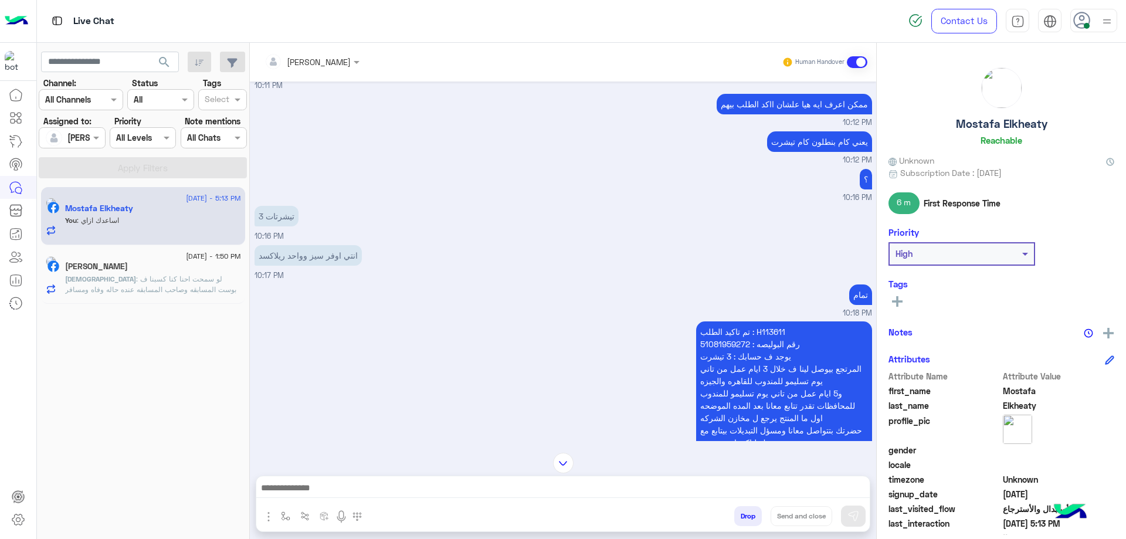
click at [754, 520] on button "Drop" at bounding box center [749, 516] width 28 height 20
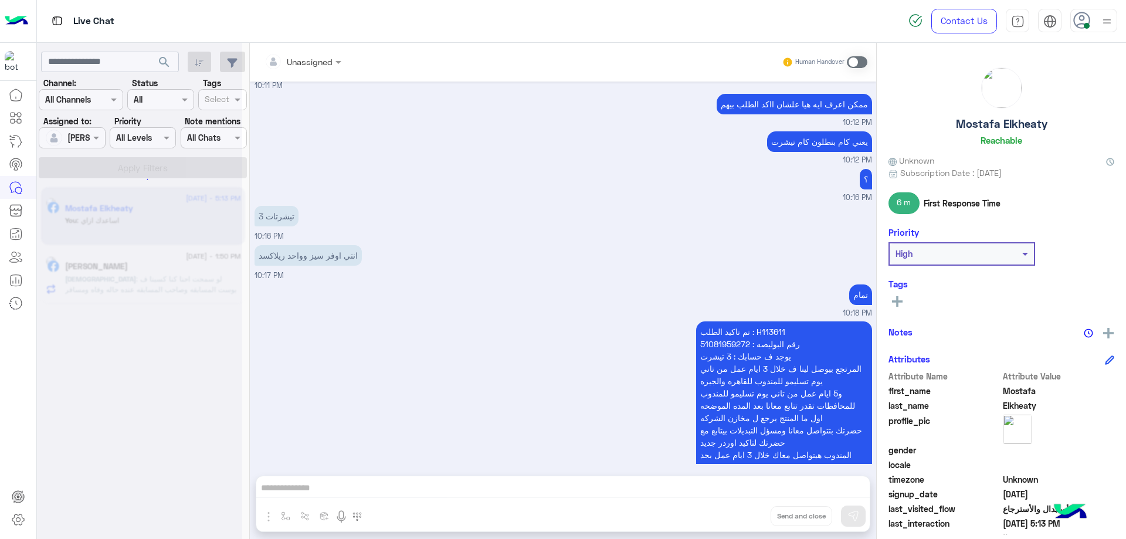
scroll to position [2163, 0]
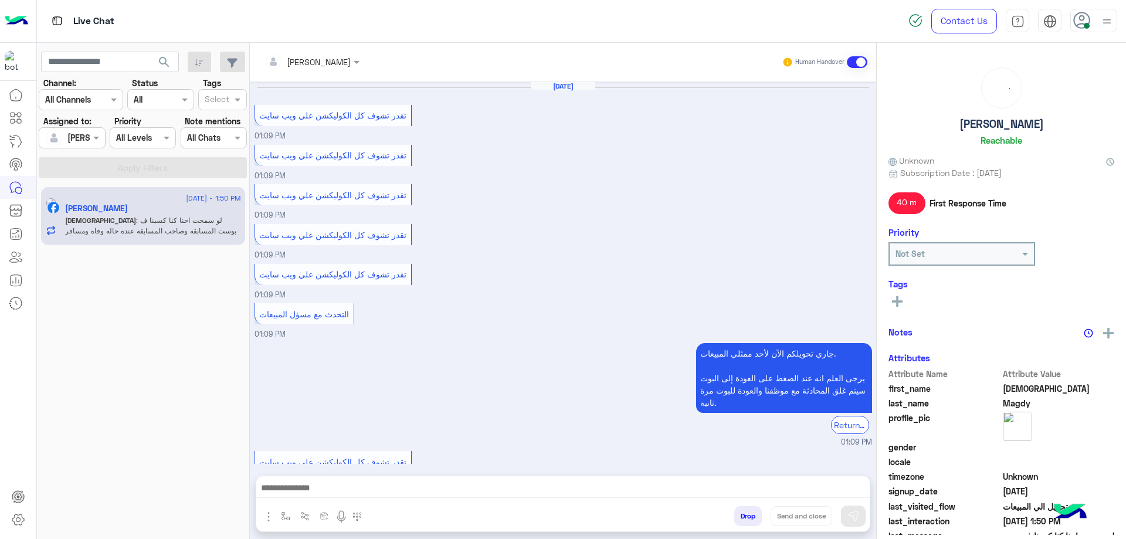
scroll to position [570, 0]
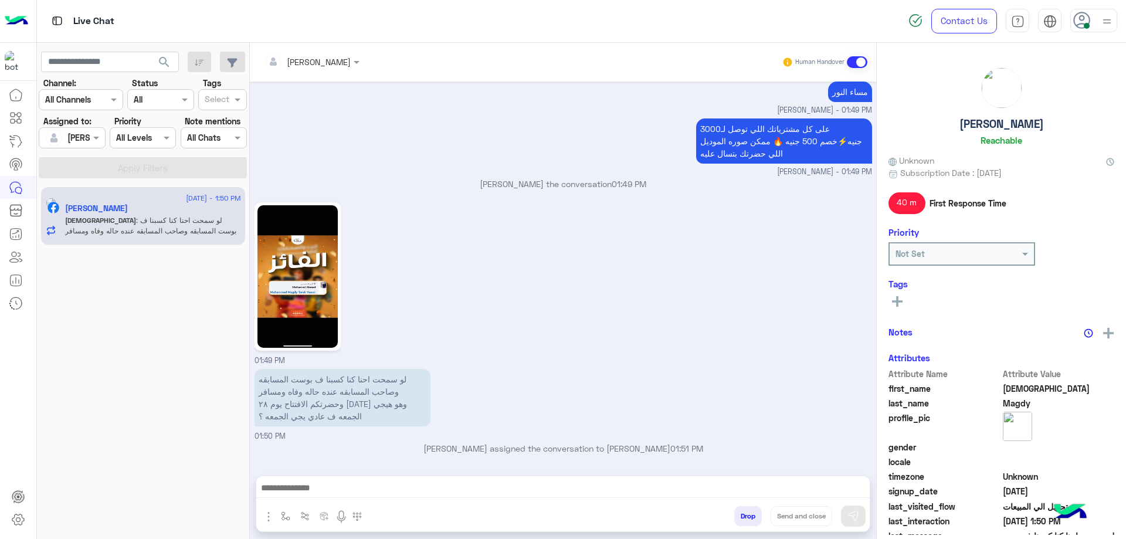
click at [752, 520] on button "Drop" at bounding box center [749, 516] width 28 height 20
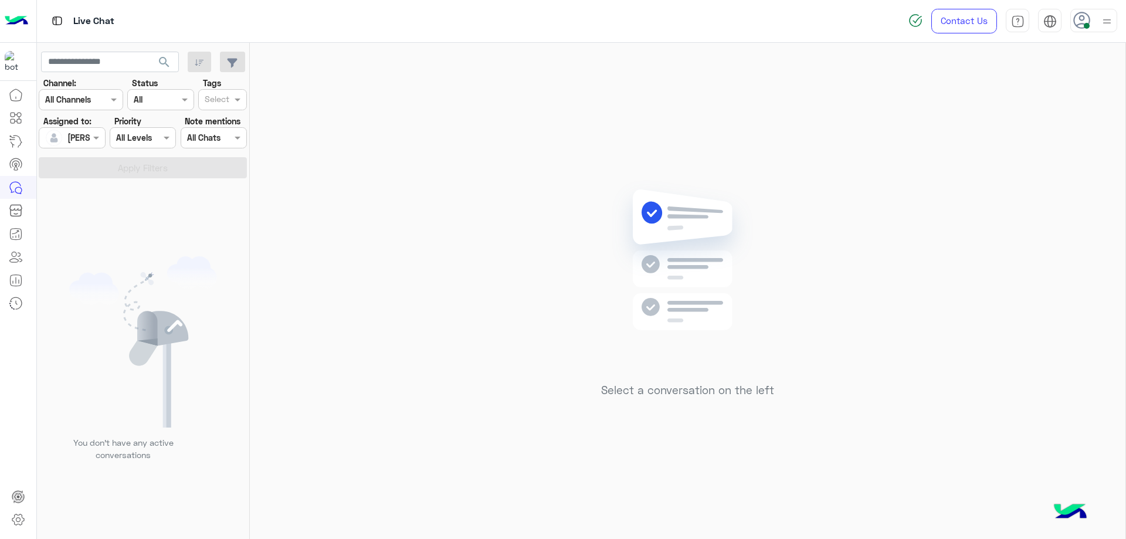
click at [1088, 18] on icon at bounding box center [1083, 21] width 18 height 18
click at [1066, 166] on label "Offline" at bounding box center [1044, 166] width 128 height 21
click at [1000, 256] on link "Sign Out" at bounding box center [1013, 259] width 33 height 10
